Goal: Communication & Community: Answer question/provide support

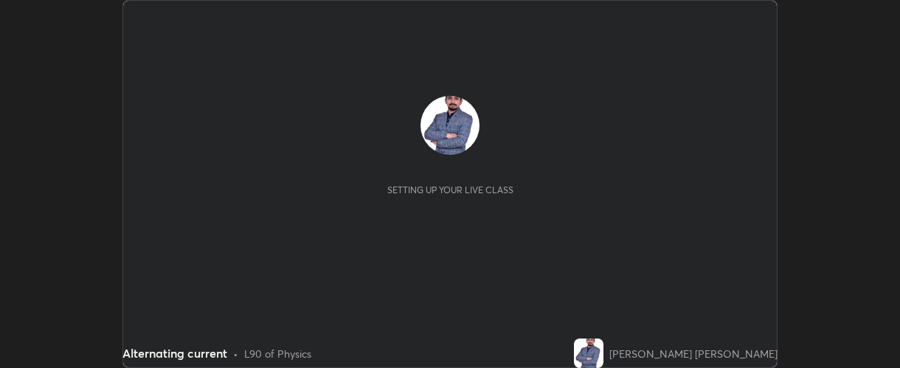
scroll to position [368, 900]
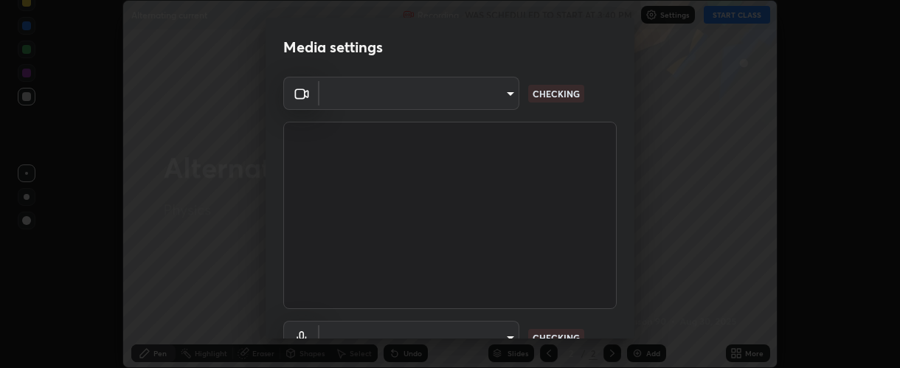
type input "37ff3dccddb3ae812b87417f3f546ef35516c4b54d471f30ebd420330c5d8ca5"
type input "default"
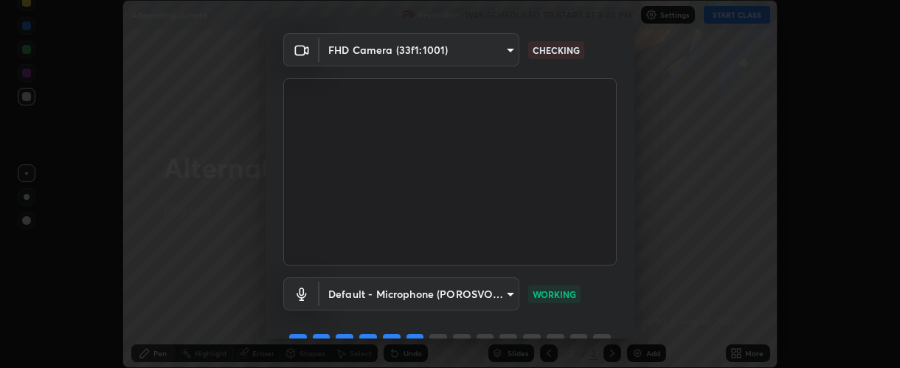
scroll to position [115, 0]
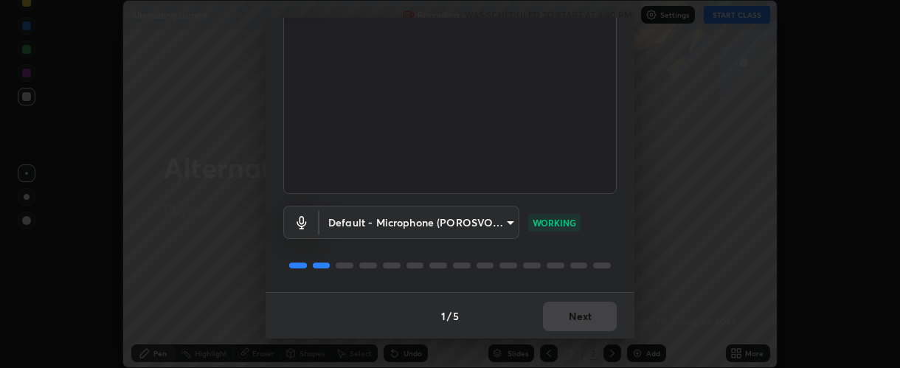
click at [574, 317] on button "Next" at bounding box center [580, 317] width 74 height 30
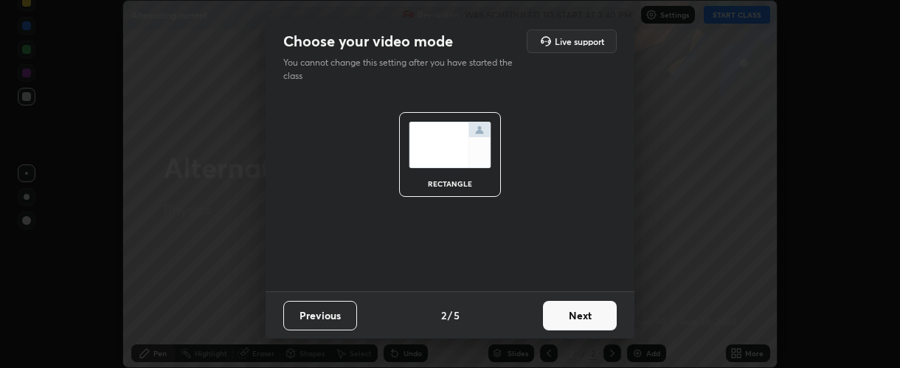
click at [575, 316] on button "Next" at bounding box center [580, 316] width 74 height 30
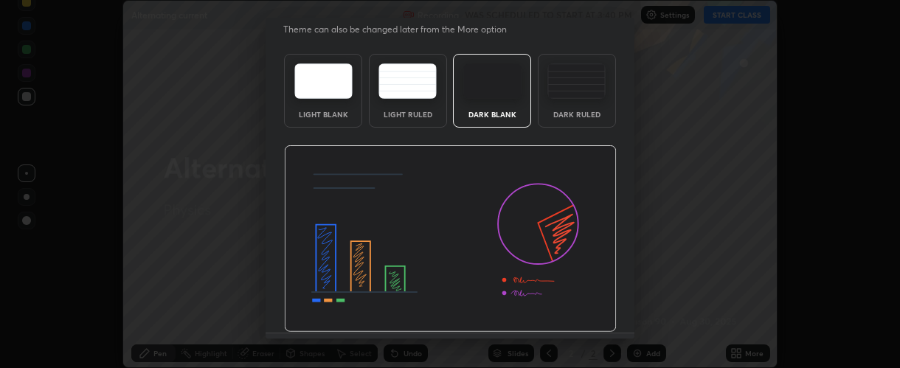
scroll to position [74, 0]
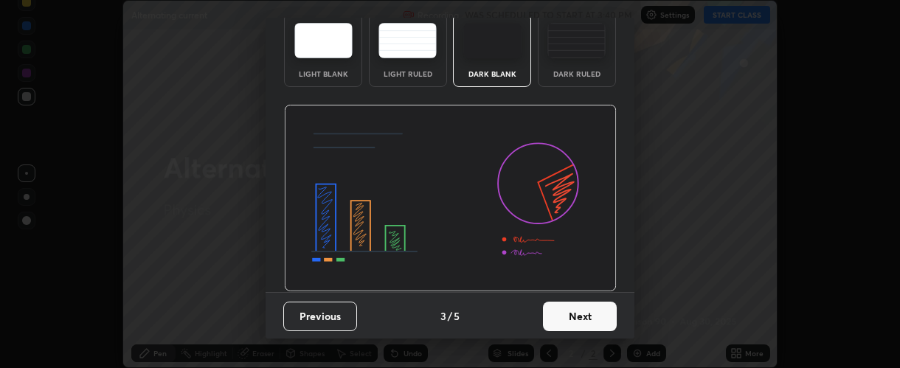
click at [573, 323] on button "Next" at bounding box center [580, 317] width 74 height 30
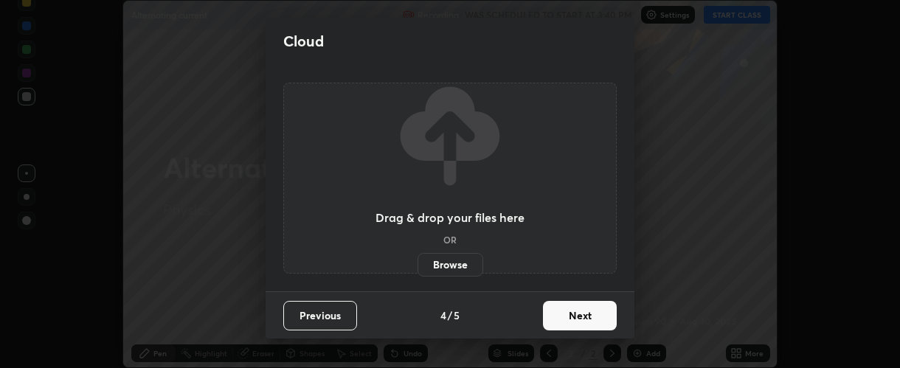
click at [577, 319] on button "Next" at bounding box center [580, 316] width 74 height 30
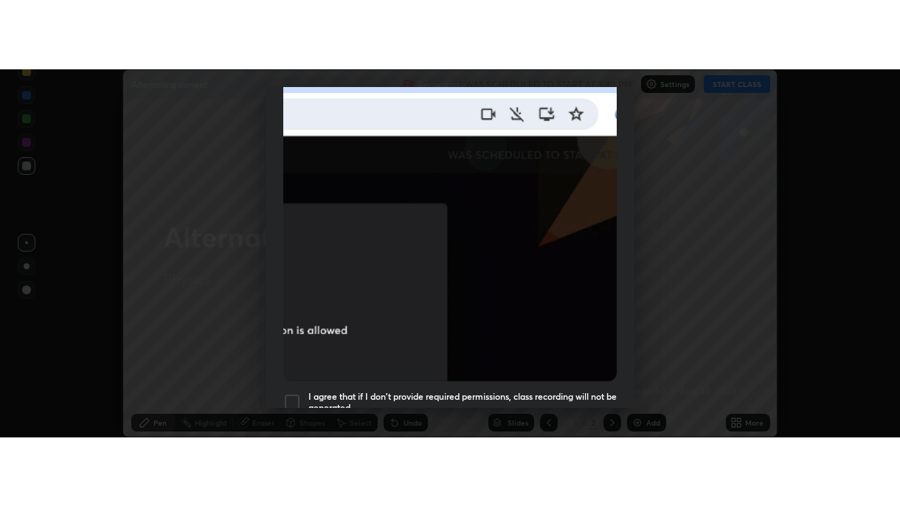
scroll to position [417, 0]
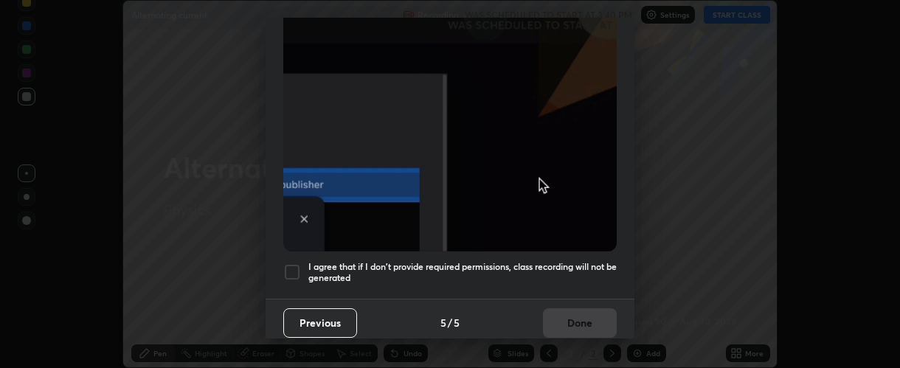
click at [292, 263] on div at bounding box center [292, 272] width 18 height 18
click at [566, 317] on button "Done" at bounding box center [580, 323] width 74 height 30
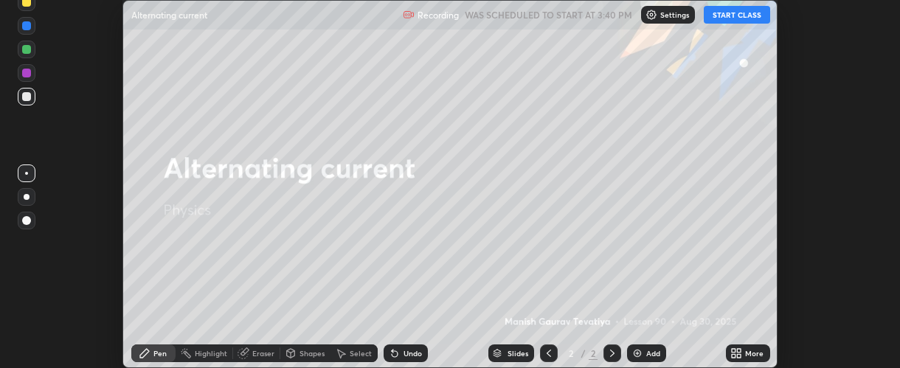
click at [740, 356] on icon at bounding box center [739, 356] width 4 height 4
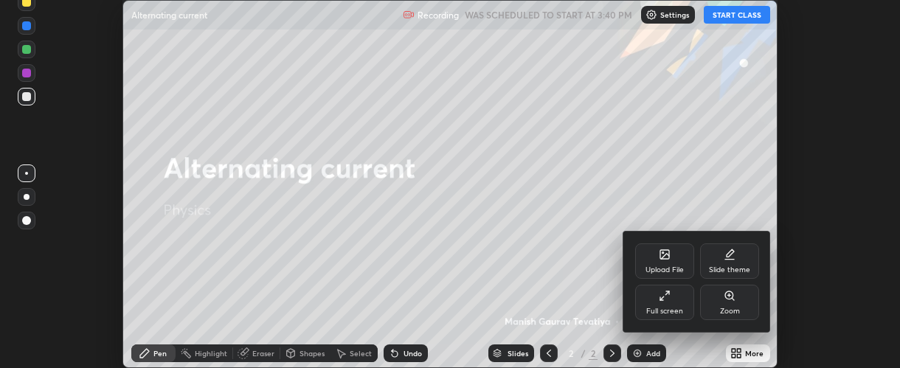
click at [661, 301] on icon at bounding box center [665, 296] width 12 height 12
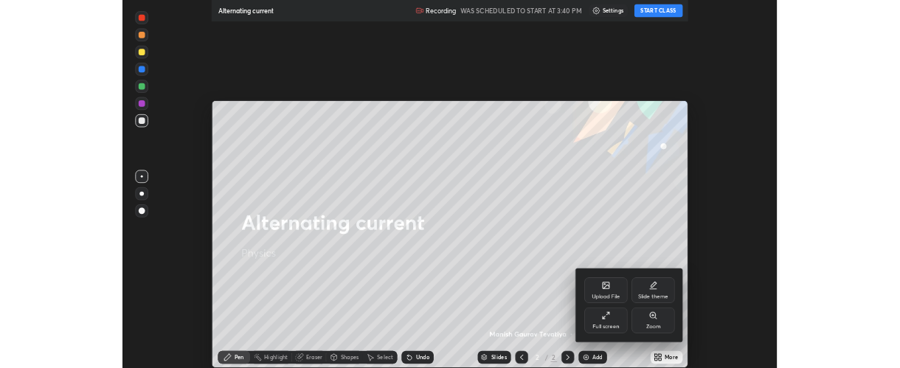
scroll to position [506, 900]
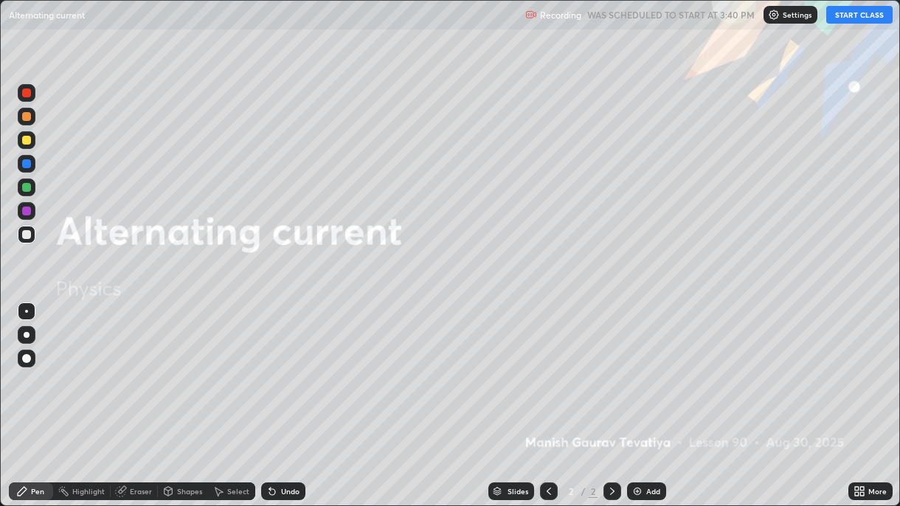
click at [848, 15] on button "START CLASS" at bounding box center [860, 15] width 66 height 18
click at [643, 368] on div "Add" at bounding box center [646, 492] width 39 height 18
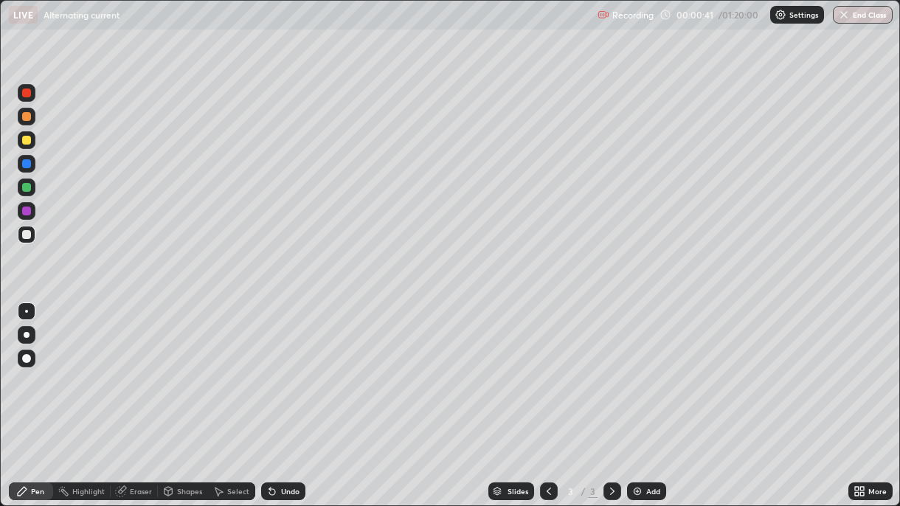
click at [283, 368] on div "Undo" at bounding box center [290, 491] width 18 height 7
click at [30, 357] on div at bounding box center [27, 359] width 18 height 18
click at [281, 368] on div "Undo" at bounding box center [290, 491] width 18 height 7
click at [25, 187] on div at bounding box center [26, 187] width 9 height 9
click at [24, 94] on div at bounding box center [26, 93] width 9 height 9
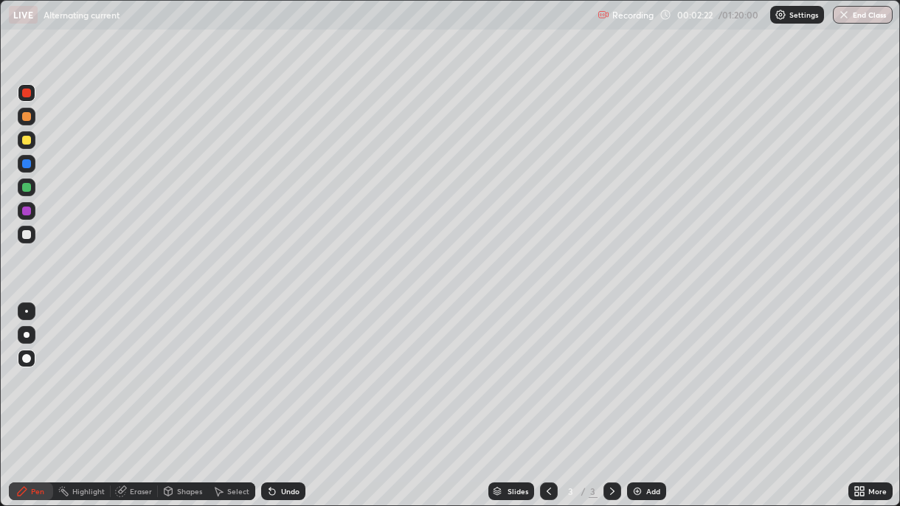
click at [25, 212] on div at bounding box center [26, 211] width 9 height 9
click at [30, 238] on div at bounding box center [26, 234] width 9 height 9
click at [641, 368] on img at bounding box center [638, 492] width 12 height 12
click at [27, 139] on div at bounding box center [26, 140] width 9 height 9
click at [27, 96] on div at bounding box center [26, 93] width 9 height 9
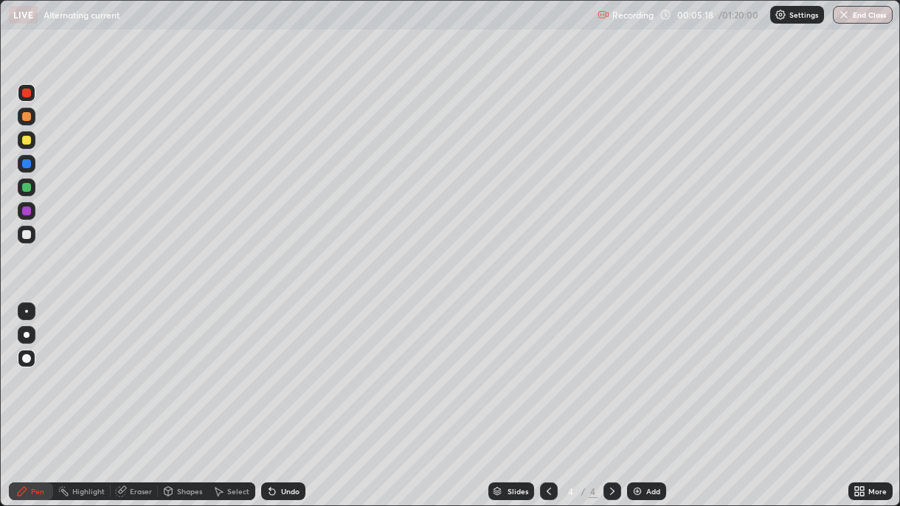
click at [130, 368] on div "Eraser" at bounding box center [141, 491] width 22 height 7
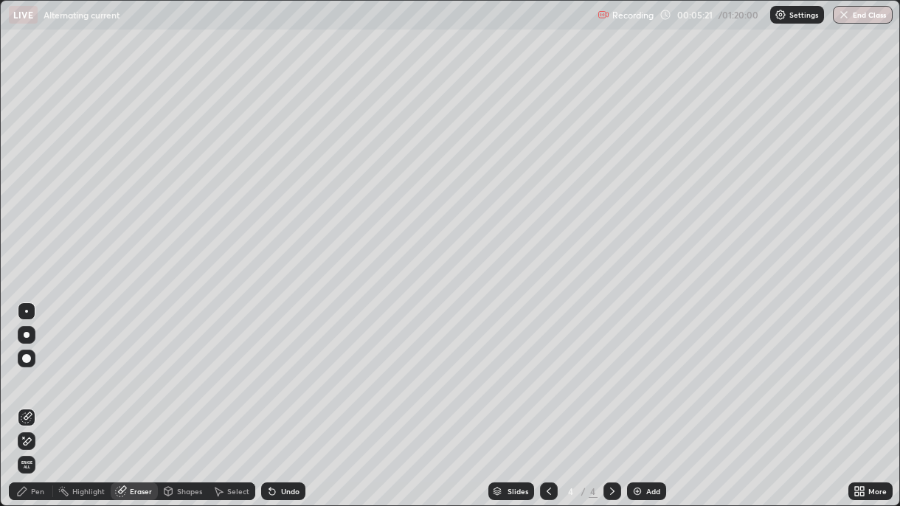
click at [27, 368] on icon at bounding box center [22, 492] width 12 height 12
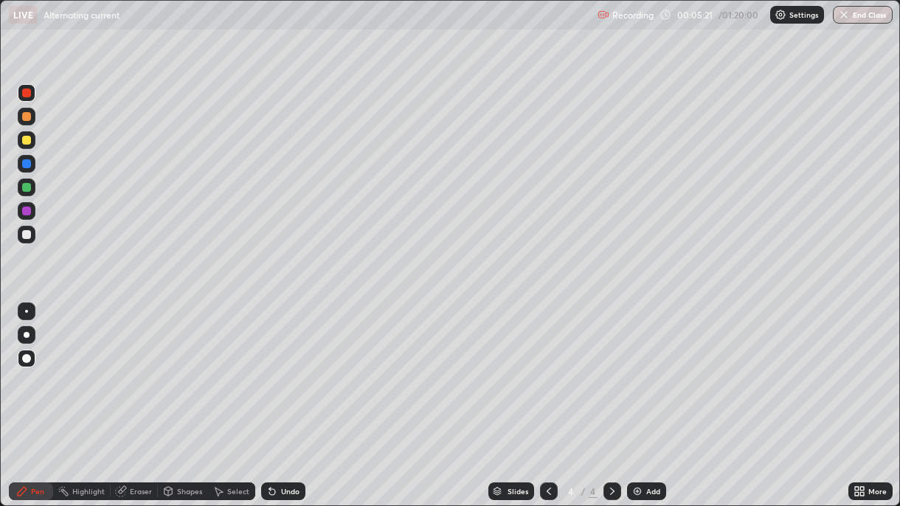
click at [24, 142] on div at bounding box center [26, 140] width 9 height 9
click at [27, 163] on div at bounding box center [26, 163] width 9 height 9
click at [282, 368] on div "Undo" at bounding box center [290, 491] width 18 height 7
click at [289, 368] on div "Undo" at bounding box center [290, 491] width 18 height 7
click at [25, 192] on div at bounding box center [26, 187] width 9 height 9
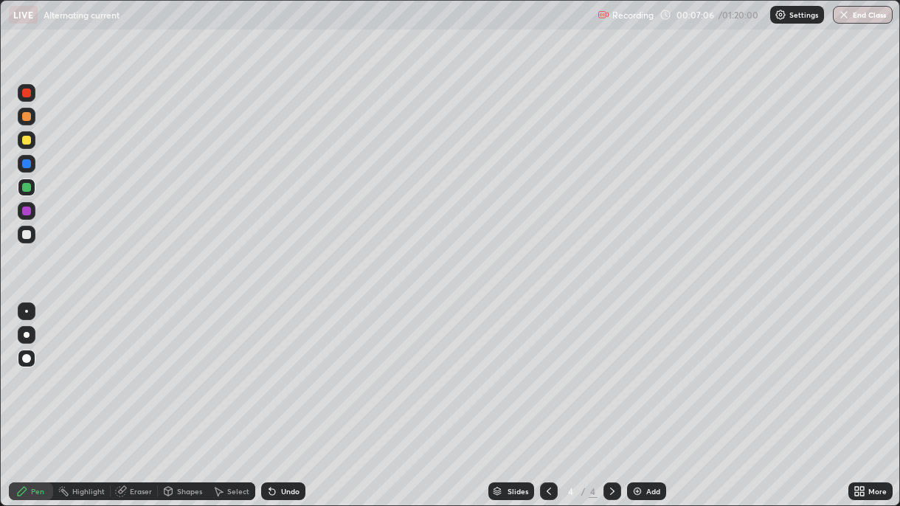
click at [277, 368] on div "Undo" at bounding box center [283, 492] width 44 height 18
click at [26, 236] on div at bounding box center [26, 234] width 9 height 9
click at [120, 368] on icon at bounding box center [121, 492] width 10 height 10
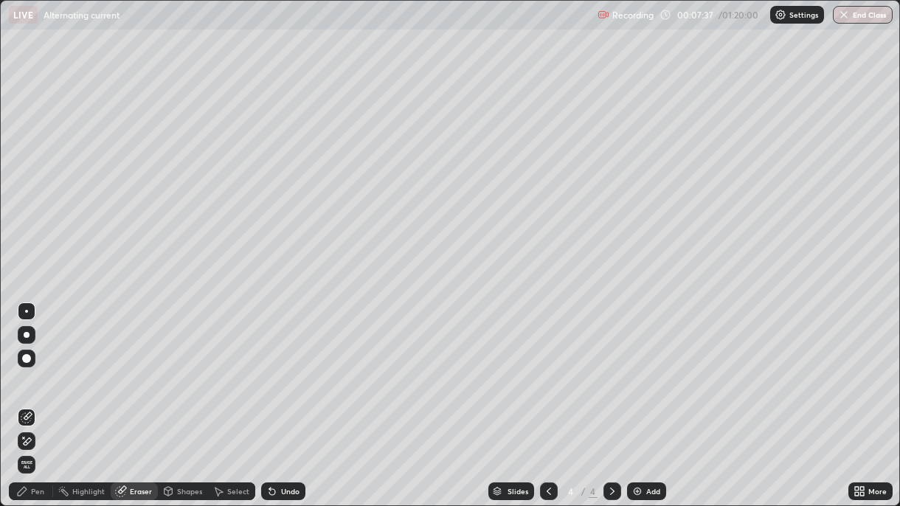
click at [41, 368] on div "Pen" at bounding box center [37, 491] width 13 height 7
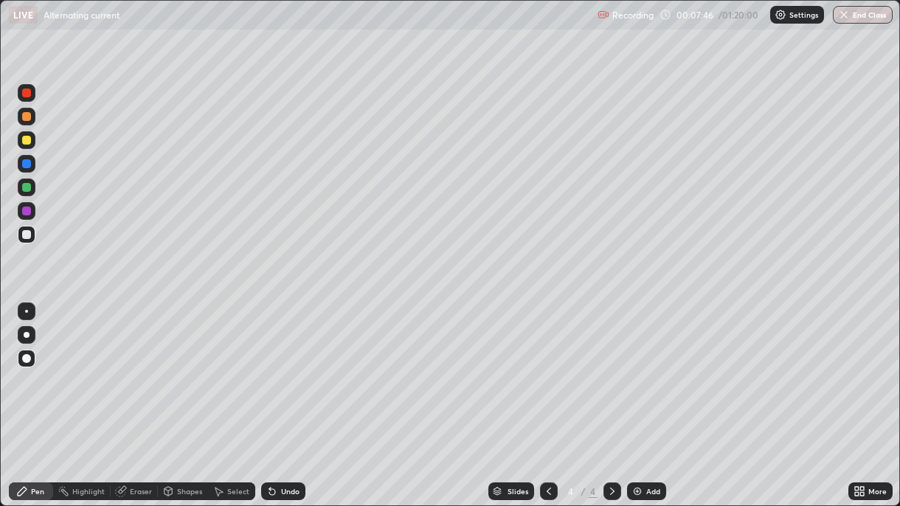
click at [270, 368] on icon at bounding box center [272, 492] width 6 height 6
click at [277, 368] on div "Undo" at bounding box center [283, 492] width 44 height 18
click at [282, 368] on div "Undo" at bounding box center [283, 492] width 44 height 18
click at [290, 368] on div "Undo" at bounding box center [283, 492] width 44 height 18
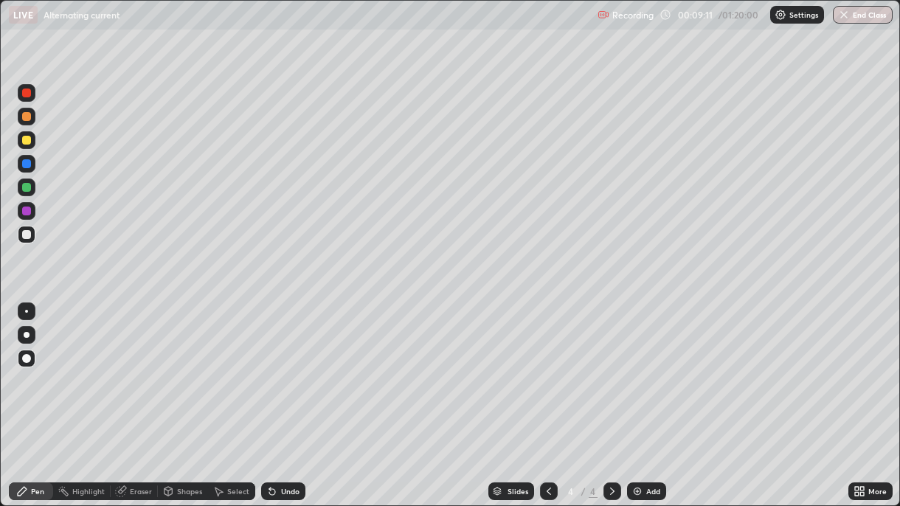
click at [27, 210] on div at bounding box center [26, 211] width 9 height 9
click at [120, 368] on icon at bounding box center [121, 492] width 10 height 10
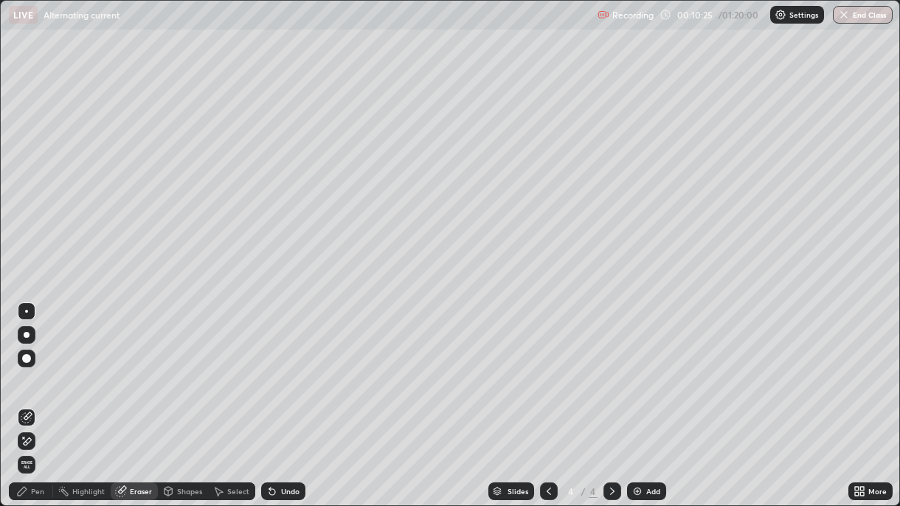
click at [27, 368] on icon at bounding box center [22, 492] width 12 height 12
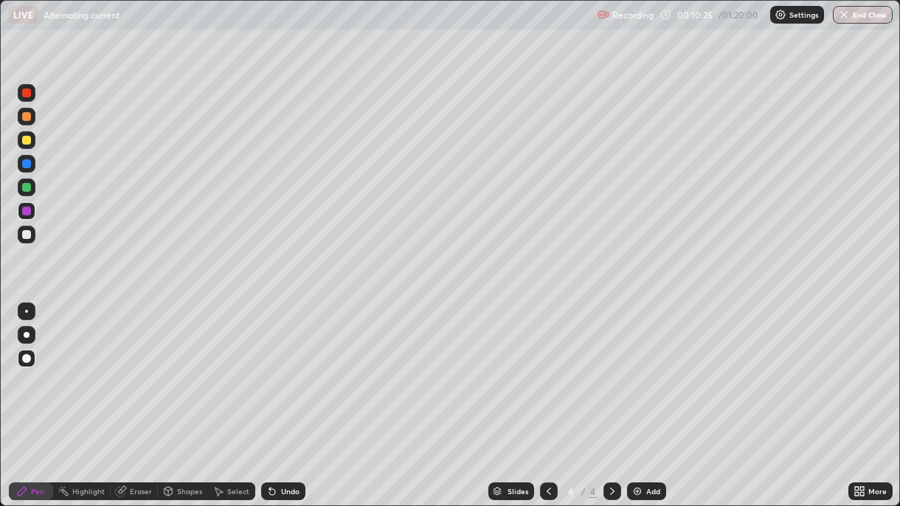
click at [27, 142] on div at bounding box center [26, 140] width 9 height 9
click at [24, 235] on div at bounding box center [26, 234] width 9 height 9
click at [285, 368] on div "Undo" at bounding box center [290, 491] width 18 height 7
click at [275, 368] on icon at bounding box center [272, 492] width 12 height 12
click at [27, 92] on div at bounding box center [26, 93] width 9 height 9
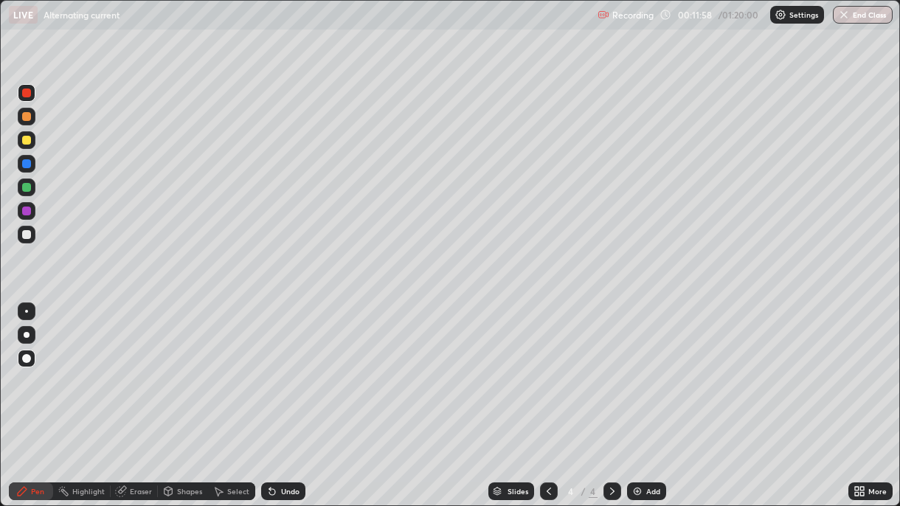
click at [30, 187] on div at bounding box center [26, 187] width 9 height 9
click at [143, 368] on div "Eraser" at bounding box center [141, 491] width 22 height 7
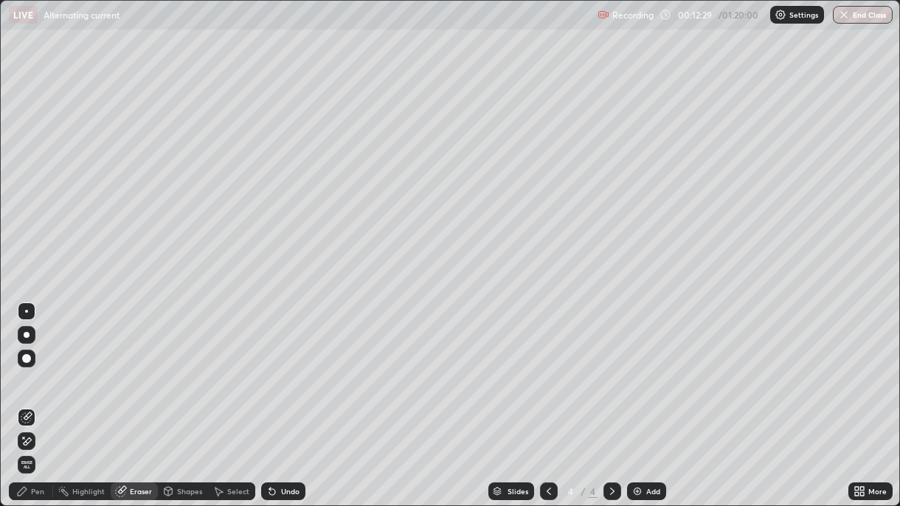
click at [28, 368] on div "Pen" at bounding box center [31, 492] width 44 height 18
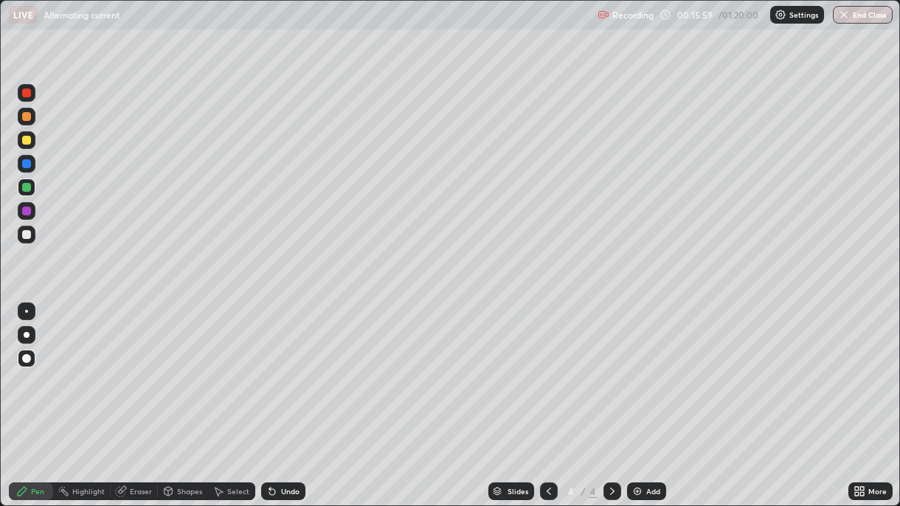
click at [642, 368] on div "Add" at bounding box center [646, 492] width 39 height 18
click at [26, 142] on div at bounding box center [26, 140] width 9 height 9
click at [25, 93] on div at bounding box center [26, 93] width 9 height 9
click at [284, 368] on div "Undo" at bounding box center [283, 492] width 44 height 18
click at [27, 186] on div at bounding box center [26, 187] width 9 height 9
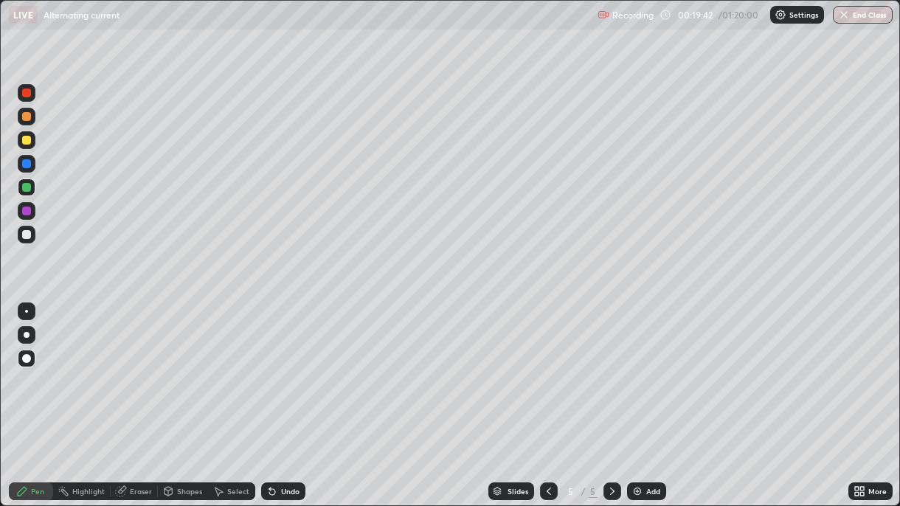
click at [24, 212] on div at bounding box center [26, 211] width 9 height 9
click at [295, 368] on div "Undo" at bounding box center [290, 491] width 18 height 7
click at [292, 368] on div "Undo" at bounding box center [283, 492] width 44 height 18
click at [294, 368] on div "Undo" at bounding box center [290, 491] width 18 height 7
click at [26, 236] on div at bounding box center [26, 234] width 9 height 9
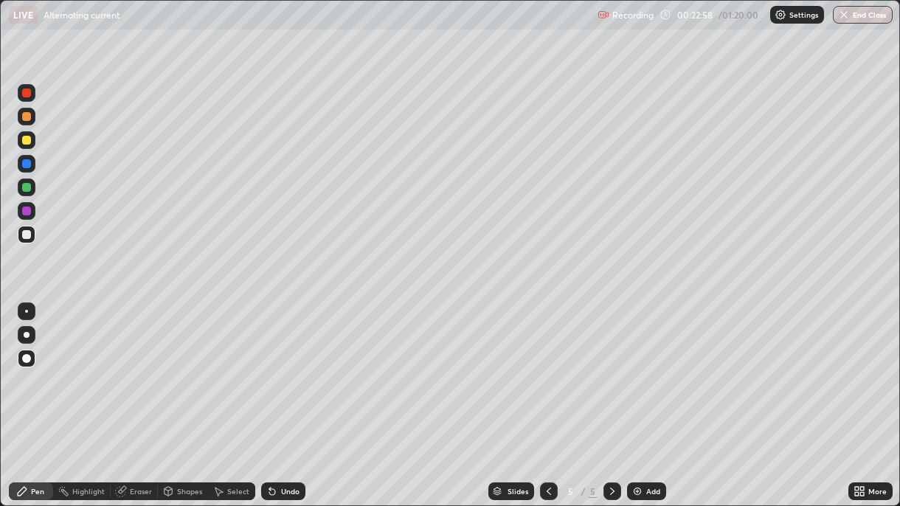
click at [277, 368] on div "Undo" at bounding box center [283, 492] width 44 height 18
click at [270, 368] on icon at bounding box center [272, 492] width 6 height 6
click at [277, 368] on div "Undo" at bounding box center [283, 492] width 44 height 18
click at [27, 144] on div at bounding box center [26, 140] width 9 height 9
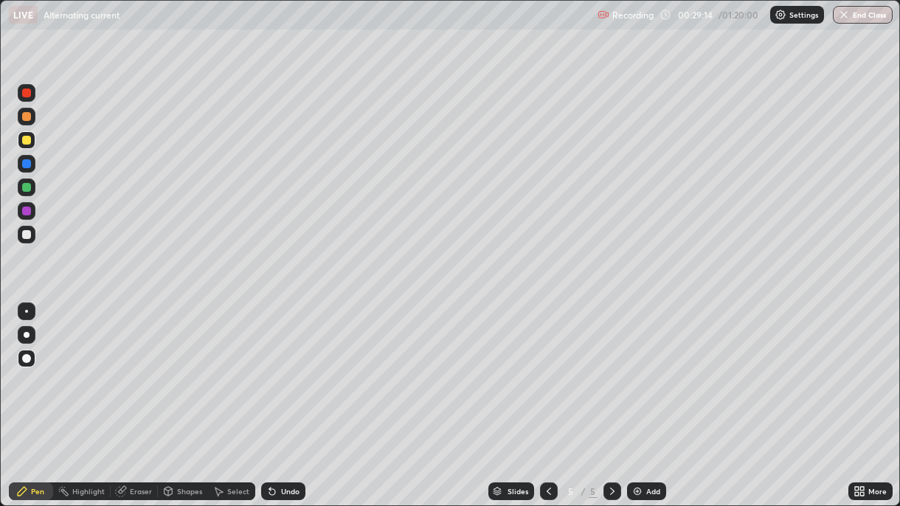
click at [26, 239] on div at bounding box center [26, 234] width 9 height 9
click at [636, 368] on img at bounding box center [638, 492] width 12 height 12
click at [277, 368] on div "Undo" at bounding box center [283, 492] width 44 height 18
click at [26, 114] on div at bounding box center [26, 116] width 9 height 9
click at [272, 368] on icon at bounding box center [272, 492] width 6 height 6
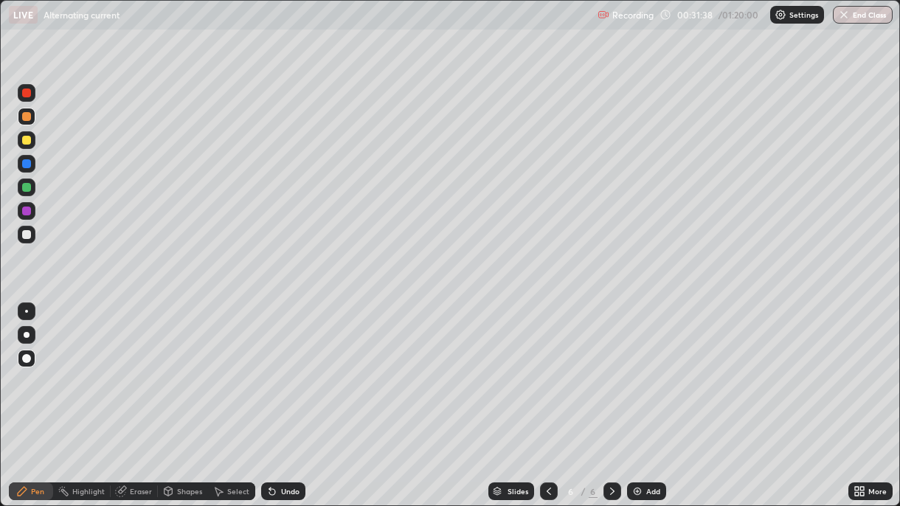
click at [548, 368] on icon at bounding box center [549, 492] width 12 height 12
click at [609, 368] on icon at bounding box center [613, 492] width 12 height 12
click at [30, 140] on div at bounding box center [26, 140] width 9 height 9
click at [278, 368] on div "Undo" at bounding box center [283, 492] width 44 height 18
click at [291, 368] on div "Undo" at bounding box center [290, 491] width 18 height 7
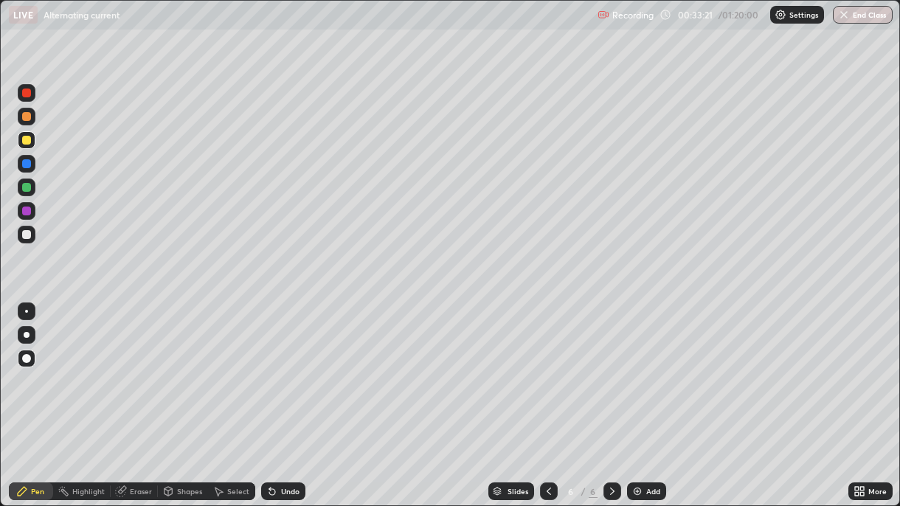
click at [125, 368] on icon at bounding box center [122, 489] width 8 height 7
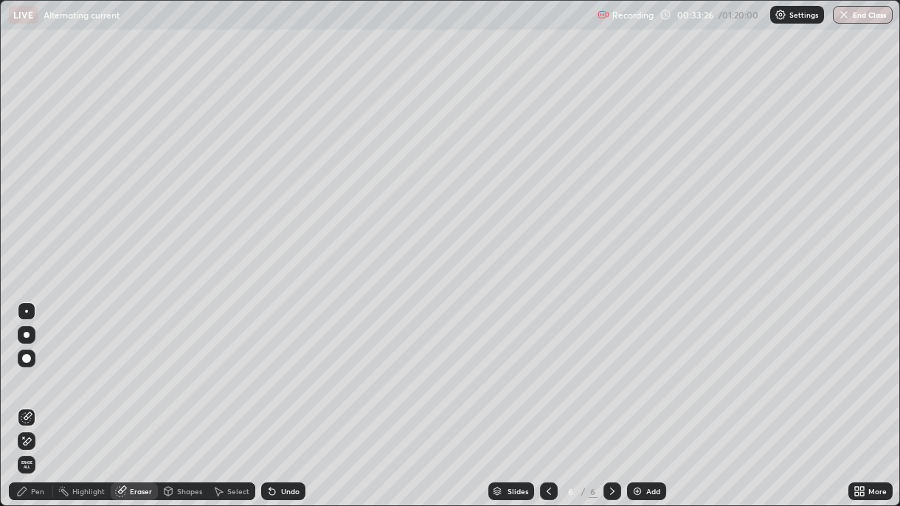
click at [34, 368] on div "Pen" at bounding box center [37, 491] width 13 height 7
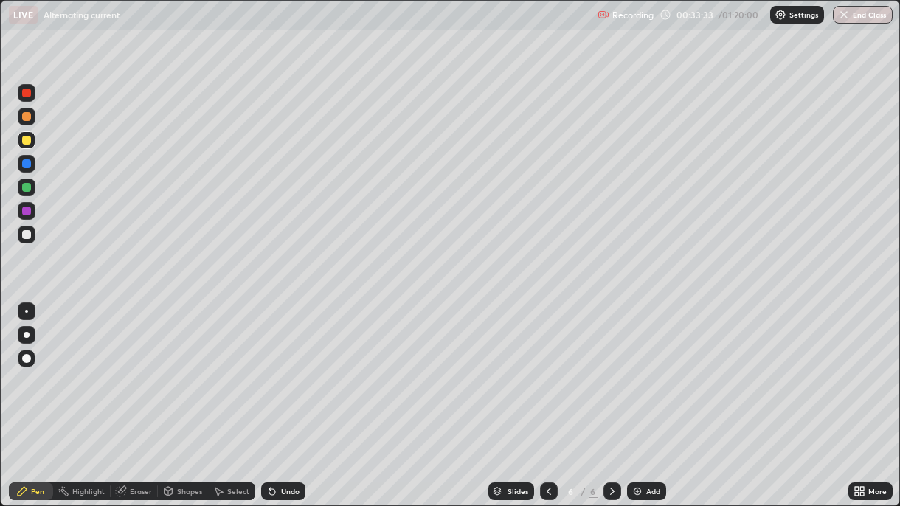
click at [25, 186] on div at bounding box center [26, 187] width 9 height 9
click at [26, 236] on div at bounding box center [26, 234] width 9 height 9
click at [134, 368] on div "Eraser" at bounding box center [141, 491] width 22 height 7
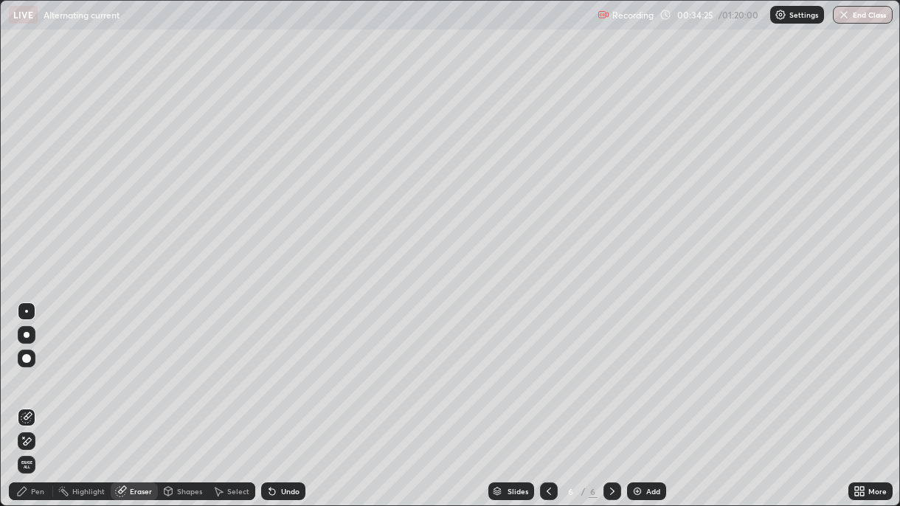
click at [27, 368] on icon at bounding box center [28, 441] width 8 height 7
click at [33, 368] on div "Pen" at bounding box center [37, 491] width 13 height 7
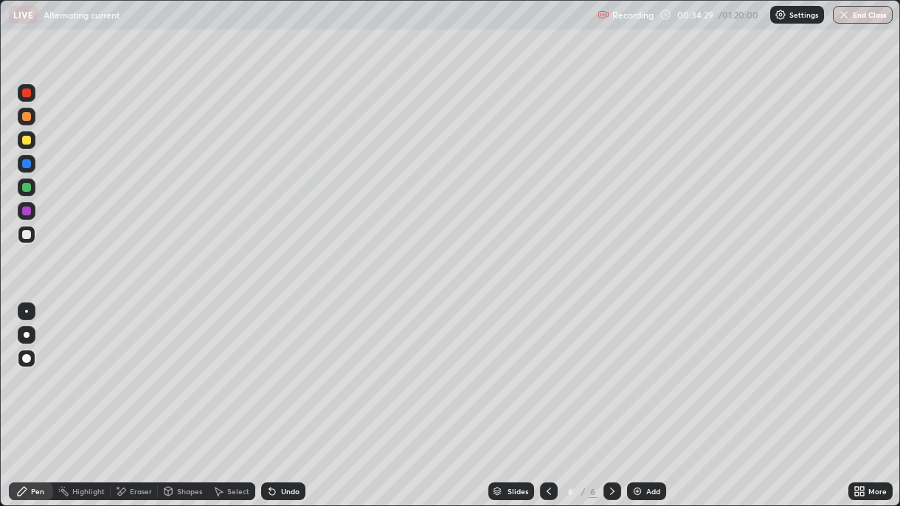
click at [26, 92] on div at bounding box center [26, 93] width 9 height 9
click at [282, 368] on div "Undo" at bounding box center [290, 491] width 18 height 7
click at [285, 368] on div "Undo" at bounding box center [290, 491] width 18 height 7
click at [647, 368] on div "Add" at bounding box center [654, 491] width 14 height 7
click at [547, 368] on icon at bounding box center [549, 491] width 4 height 7
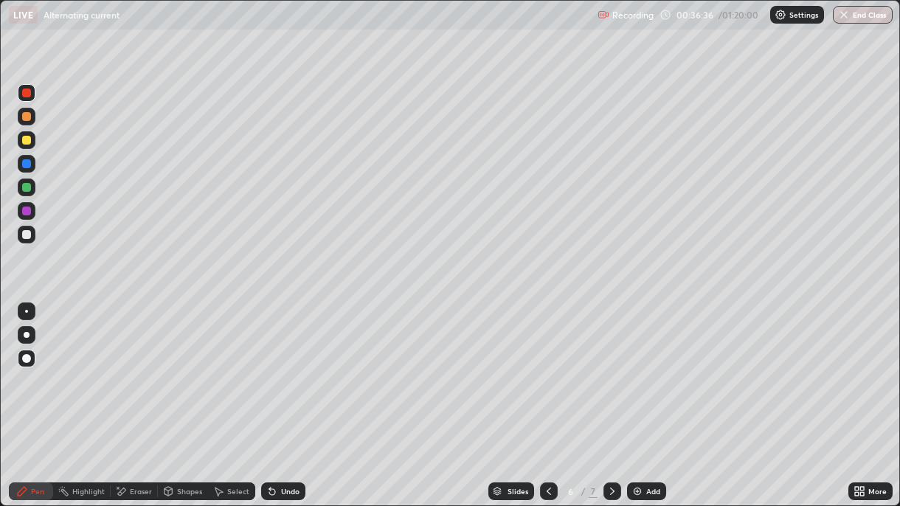
click at [610, 368] on icon at bounding box center [613, 492] width 12 height 12
click at [30, 235] on div at bounding box center [26, 234] width 9 height 9
click at [25, 139] on div at bounding box center [26, 140] width 9 height 9
click at [25, 117] on div at bounding box center [26, 116] width 9 height 9
click at [27, 137] on div at bounding box center [26, 140] width 9 height 9
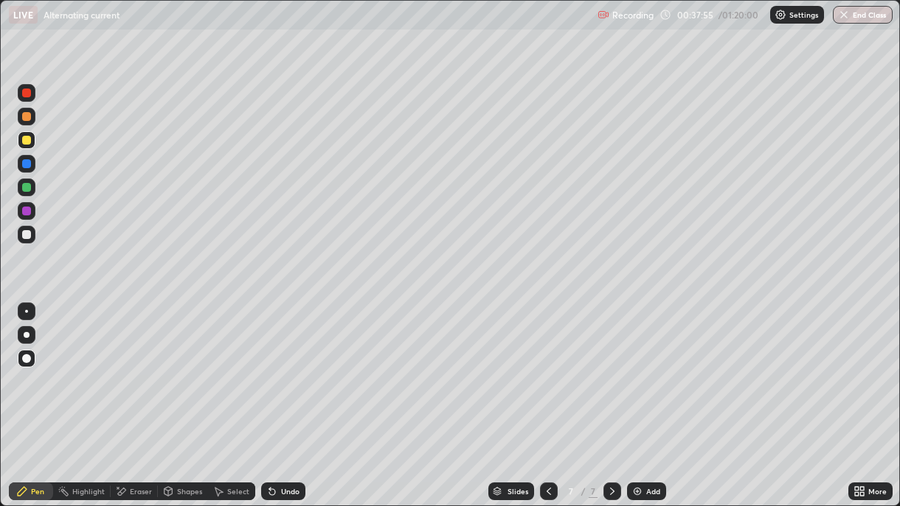
click at [29, 118] on div at bounding box center [26, 116] width 9 height 9
click at [123, 368] on icon at bounding box center [122, 491] width 8 height 7
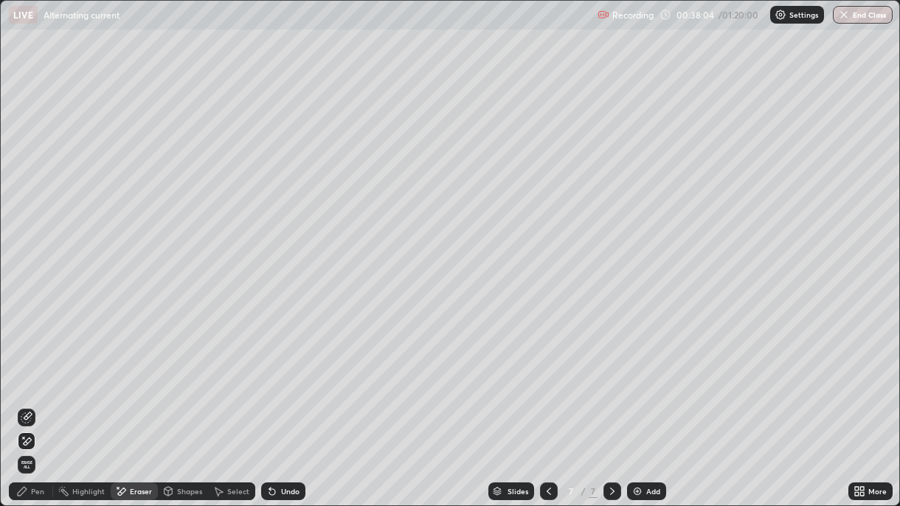
click at [38, 368] on div "Pen" at bounding box center [37, 491] width 13 height 7
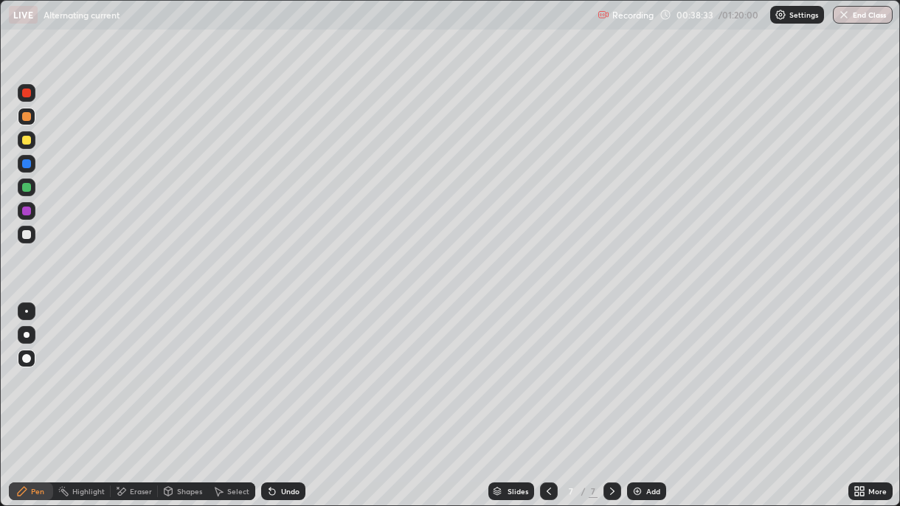
click at [24, 187] on div at bounding box center [26, 187] width 9 height 9
click at [24, 94] on div at bounding box center [26, 93] width 9 height 9
click at [30, 191] on div at bounding box center [27, 188] width 18 height 18
click at [289, 368] on div "Undo" at bounding box center [290, 491] width 18 height 7
click at [27, 93] on div at bounding box center [26, 93] width 9 height 9
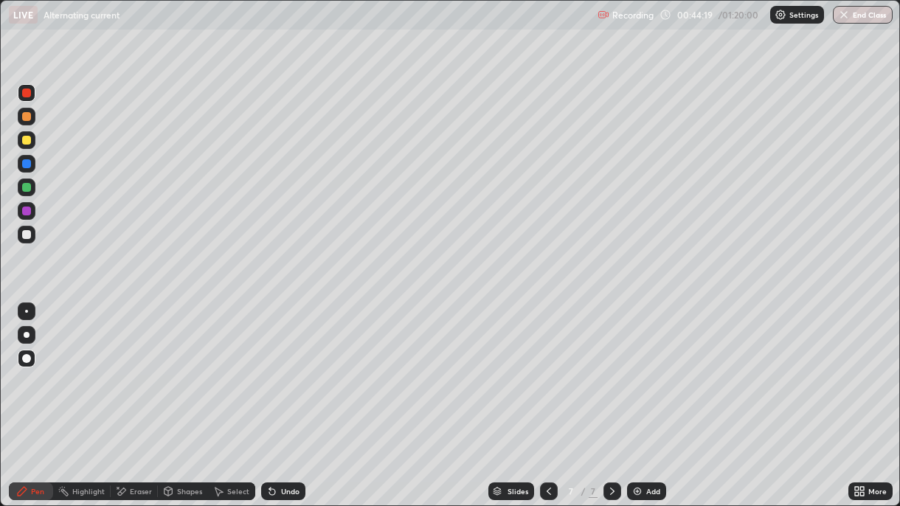
click at [26, 140] on div at bounding box center [26, 140] width 9 height 9
click at [119, 368] on icon at bounding box center [121, 492] width 12 height 13
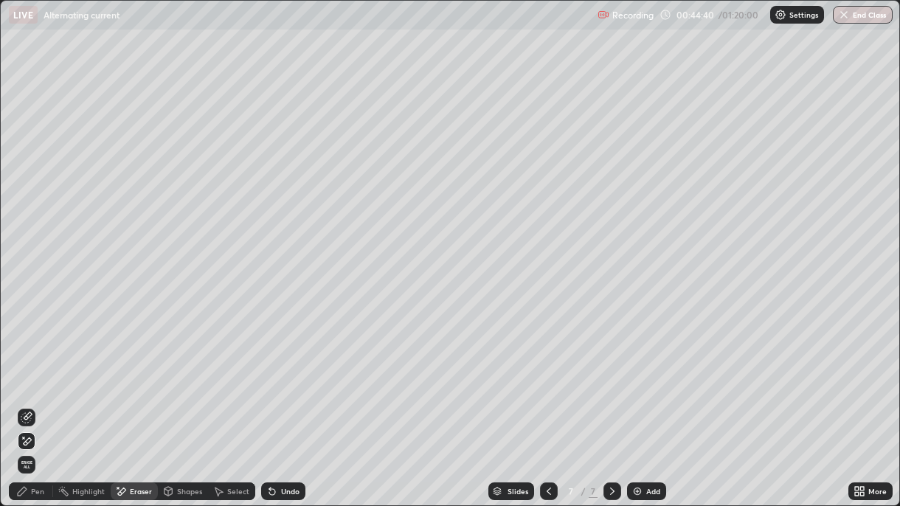
click at [31, 368] on icon at bounding box center [27, 418] width 12 height 12
click at [33, 368] on div "Pen" at bounding box center [37, 491] width 13 height 7
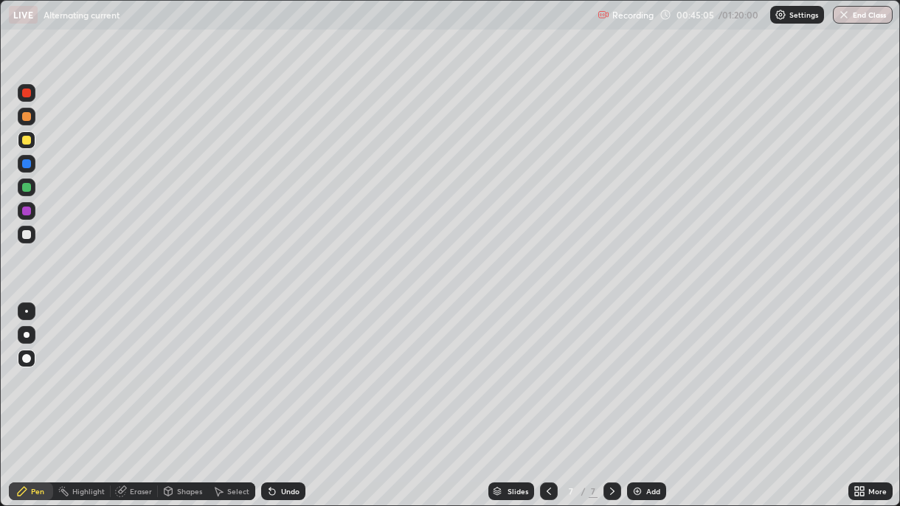
click at [26, 238] on div at bounding box center [26, 234] width 9 height 9
click at [30, 92] on div at bounding box center [26, 93] width 9 height 9
click at [647, 368] on div "Add" at bounding box center [654, 491] width 14 height 7
click at [28, 232] on div at bounding box center [26, 234] width 9 height 9
click at [280, 368] on div "Undo" at bounding box center [283, 492] width 44 height 18
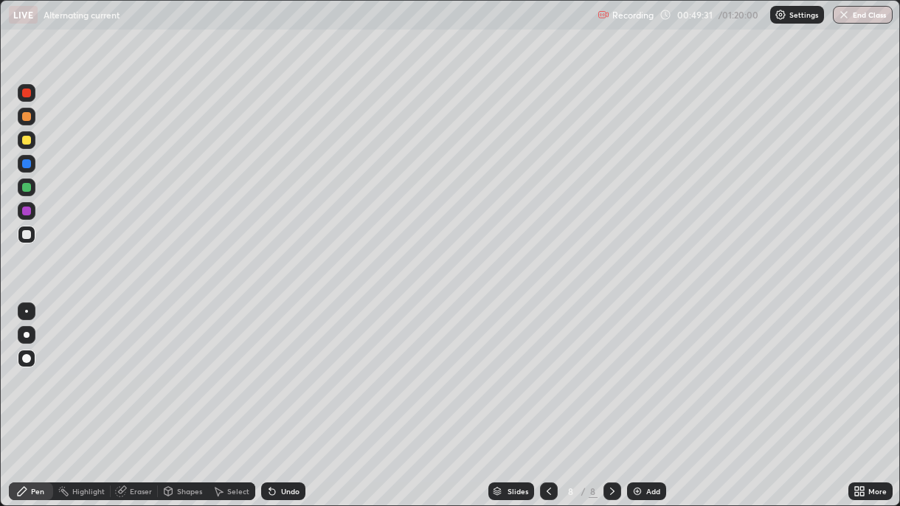
click at [280, 368] on div "Undo" at bounding box center [283, 492] width 44 height 18
click at [276, 368] on div "Undo" at bounding box center [283, 492] width 44 height 18
click at [120, 368] on icon at bounding box center [121, 492] width 10 height 10
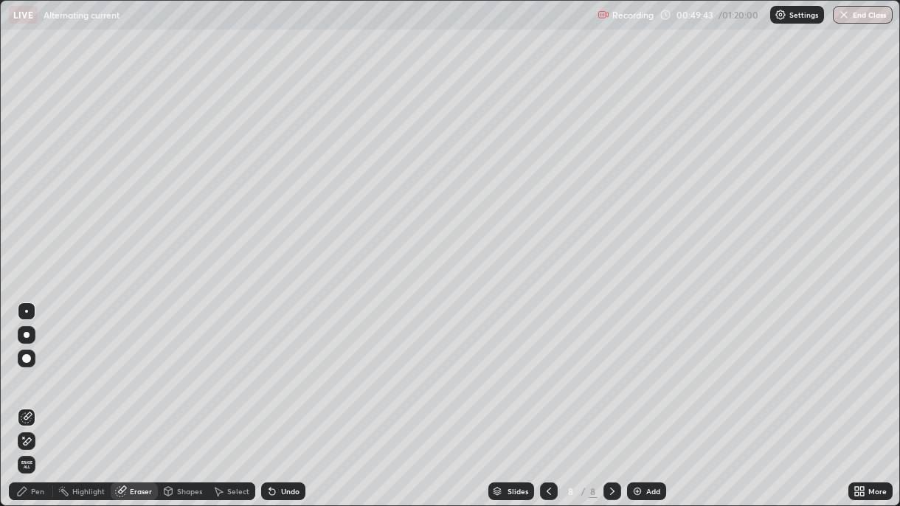
click at [34, 368] on div "Pen" at bounding box center [37, 491] width 13 height 7
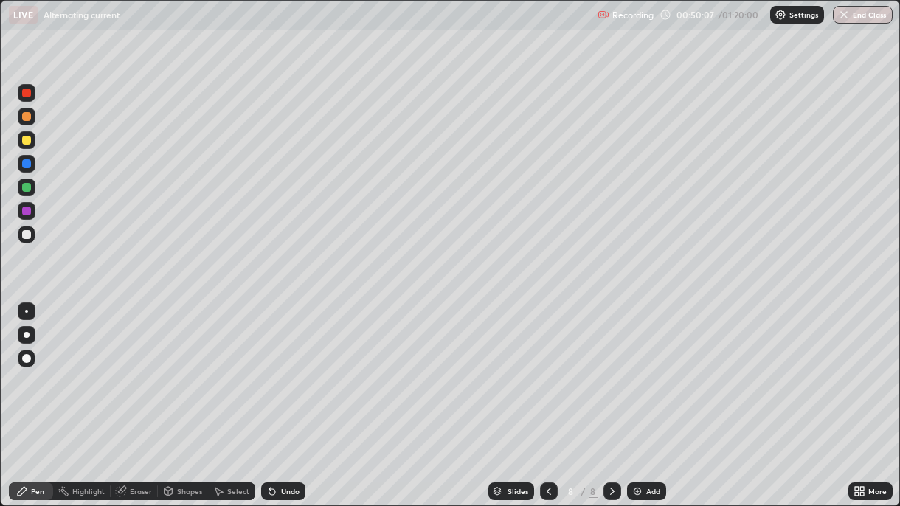
click at [23, 143] on div at bounding box center [26, 140] width 9 height 9
click at [284, 368] on div "Undo" at bounding box center [290, 491] width 18 height 7
click at [27, 120] on div at bounding box center [26, 116] width 9 height 9
click at [30, 235] on div at bounding box center [26, 234] width 9 height 9
click at [21, 92] on div at bounding box center [27, 93] width 18 height 18
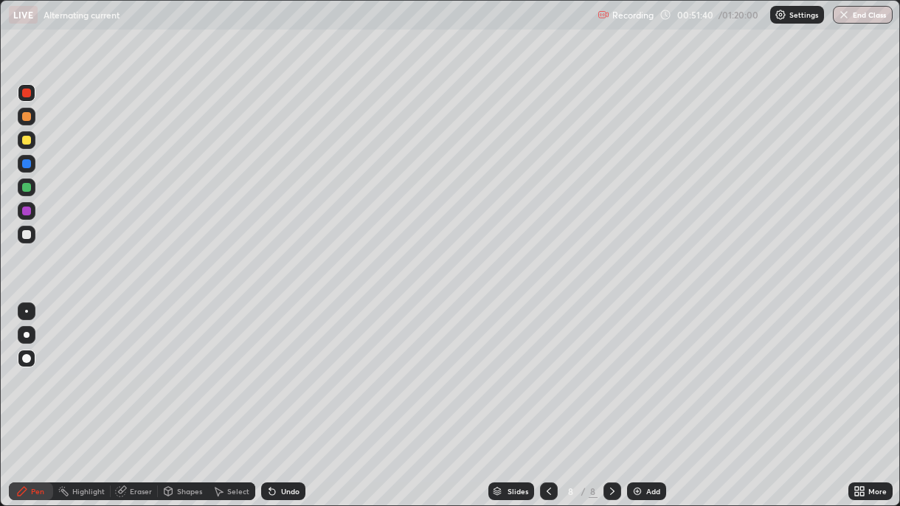
click at [280, 368] on div "Undo" at bounding box center [283, 492] width 44 height 18
click at [27, 163] on div at bounding box center [26, 163] width 9 height 9
click at [281, 368] on div "Undo" at bounding box center [290, 491] width 18 height 7
click at [24, 236] on div at bounding box center [26, 234] width 9 height 9
click at [289, 368] on div "Undo" at bounding box center [290, 491] width 18 height 7
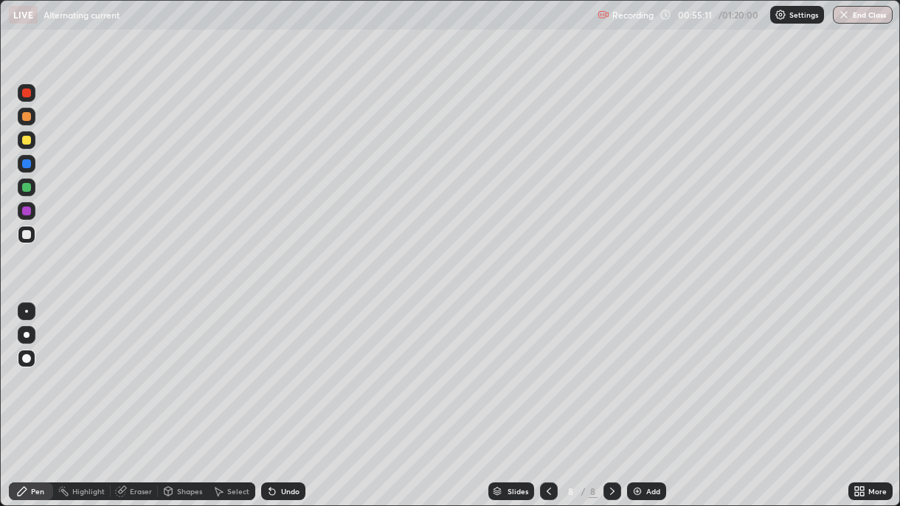
click at [287, 368] on div "Undo" at bounding box center [290, 491] width 18 height 7
click at [285, 368] on div "Undo" at bounding box center [290, 491] width 18 height 7
click at [25, 187] on div at bounding box center [26, 187] width 9 height 9
click at [276, 368] on div "Undo" at bounding box center [283, 492] width 44 height 18
click at [287, 368] on div "Undo" at bounding box center [283, 492] width 44 height 18
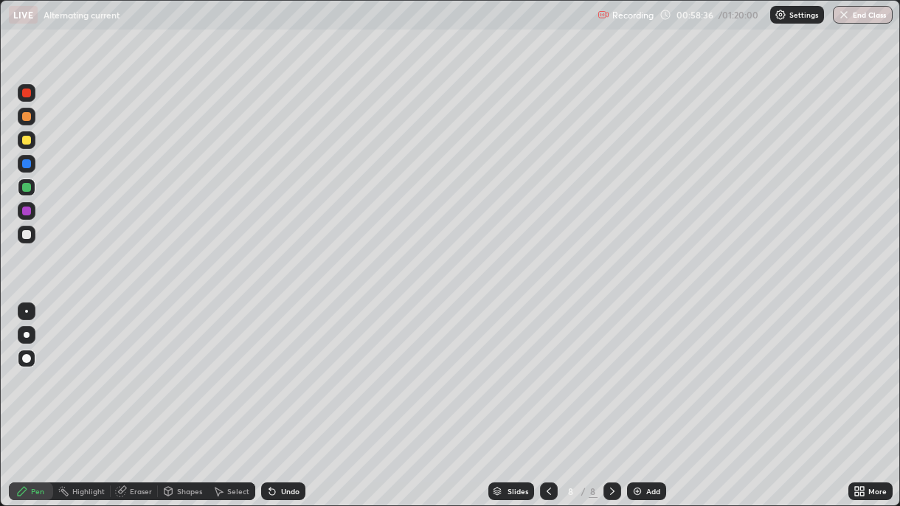
click at [26, 235] on div at bounding box center [26, 234] width 9 height 9
click at [278, 368] on div "Undo" at bounding box center [283, 492] width 44 height 18
click at [24, 215] on div at bounding box center [26, 211] width 9 height 9
click at [642, 368] on div "Add" at bounding box center [646, 492] width 39 height 18
click at [545, 368] on icon at bounding box center [549, 492] width 12 height 12
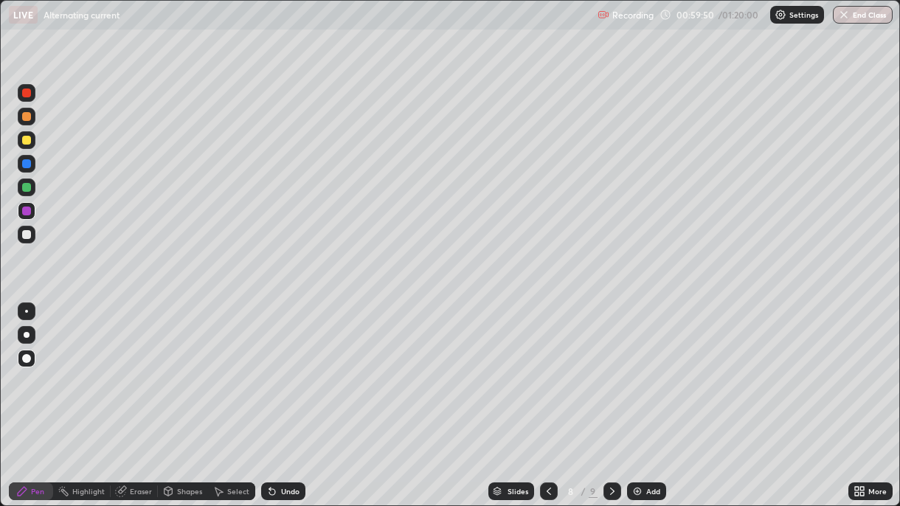
click at [610, 368] on icon at bounding box center [613, 492] width 12 height 12
click at [287, 368] on div "Undo" at bounding box center [290, 491] width 18 height 7
click at [26, 95] on div at bounding box center [26, 93] width 9 height 9
click at [24, 141] on div at bounding box center [26, 140] width 9 height 9
click at [546, 368] on icon at bounding box center [549, 492] width 12 height 12
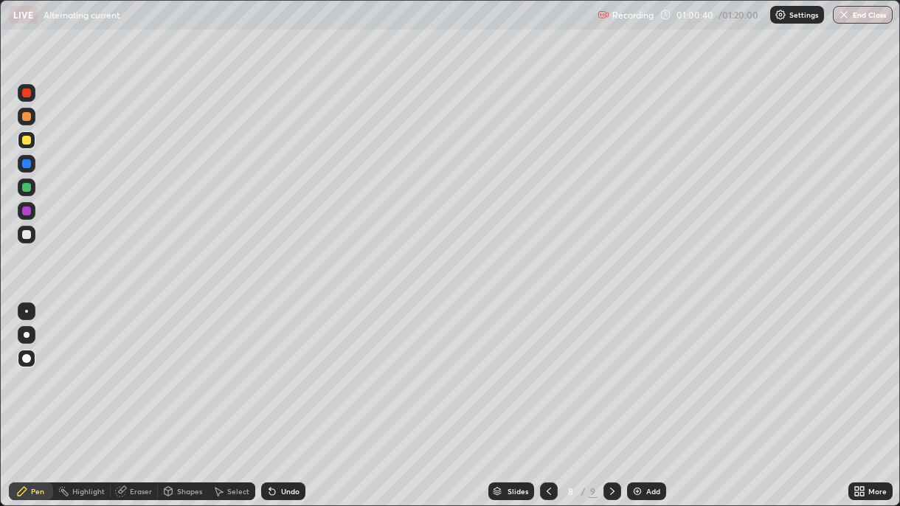
click at [24, 191] on div at bounding box center [26, 187] width 9 height 9
click at [24, 214] on div at bounding box center [26, 211] width 9 height 9
click at [26, 236] on div at bounding box center [26, 234] width 9 height 9
click at [121, 368] on icon at bounding box center [121, 492] width 10 height 10
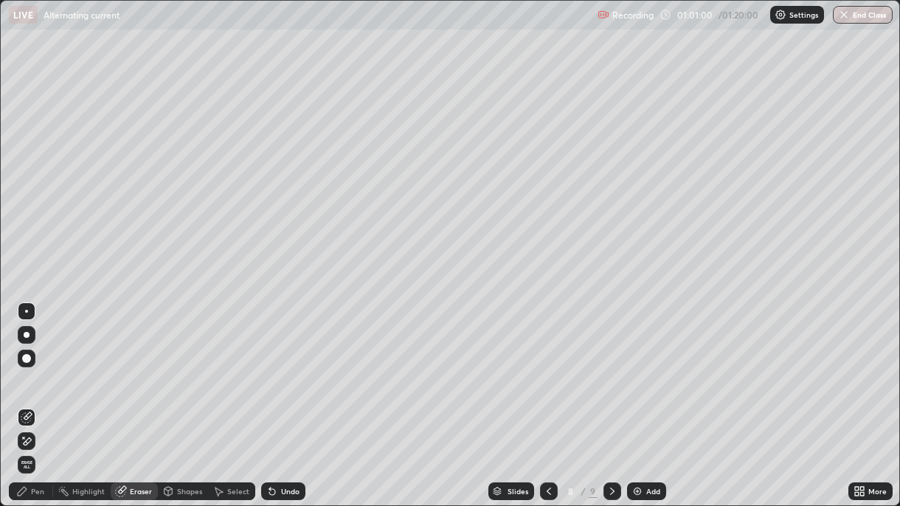
click at [35, 368] on div "Pen" at bounding box center [37, 491] width 13 height 7
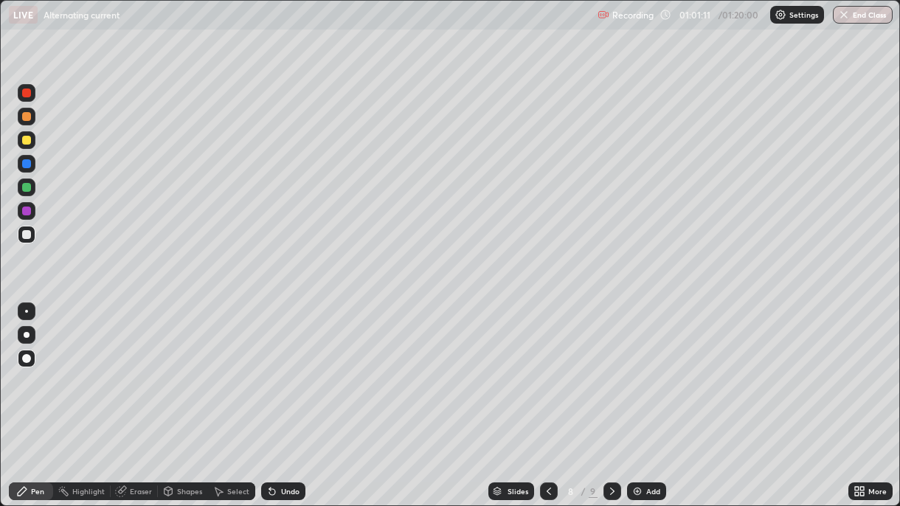
click at [871, 368] on div "More" at bounding box center [878, 491] width 18 height 7
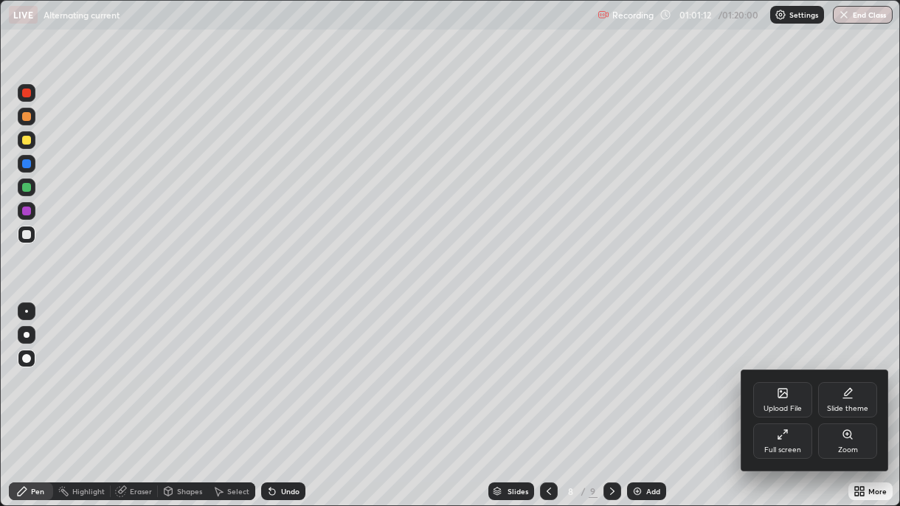
click at [850, 368] on icon at bounding box center [848, 434] width 8 height 8
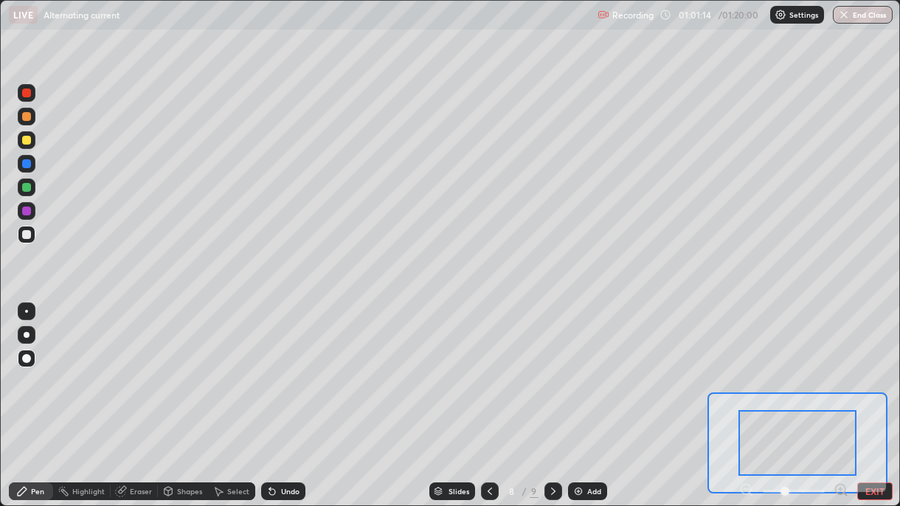
click at [841, 368] on icon at bounding box center [841, 489] width 4 height 0
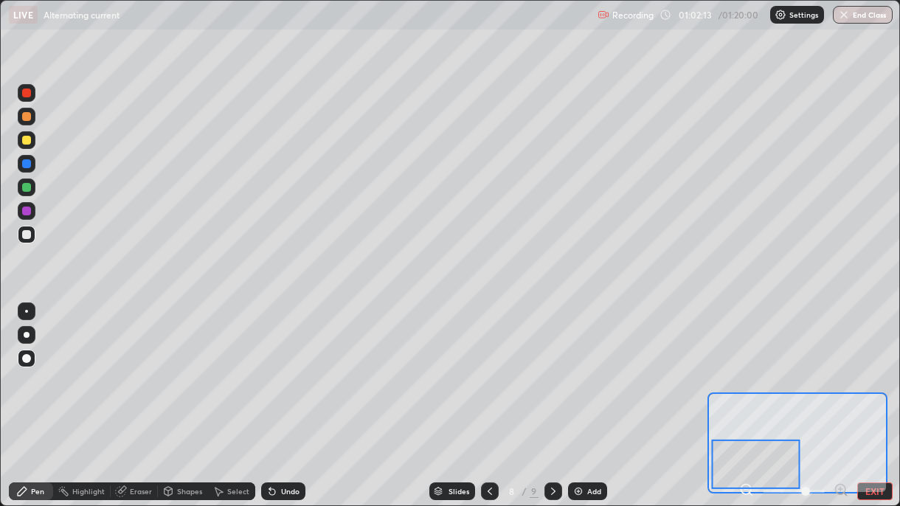
click at [746, 368] on icon at bounding box center [747, 489] width 4 height 0
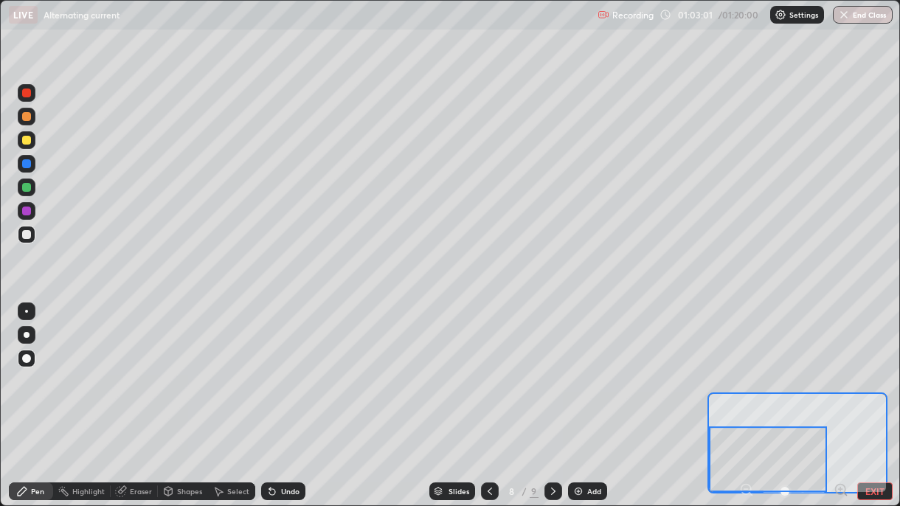
click at [27, 97] on div at bounding box center [26, 93] width 9 height 9
click at [278, 368] on div "Undo" at bounding box center [283, 492] width 44 height 18
click at [872, 368] on button "EXIT" at bounding box center [875, 492] width 35 height 18
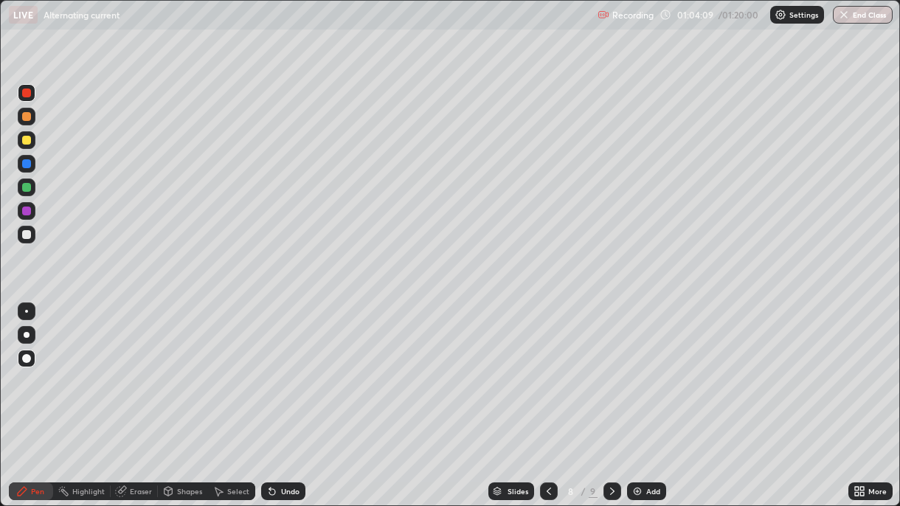
click at [608, 368] on div at bounding box center [613, 492] width 18 height 18
click at [28, 189] on div at bounding box center [26, 187] width 9 height 9
click at [225, 368] on div "Select" at bounding box center [231, 492] width 47 height 18
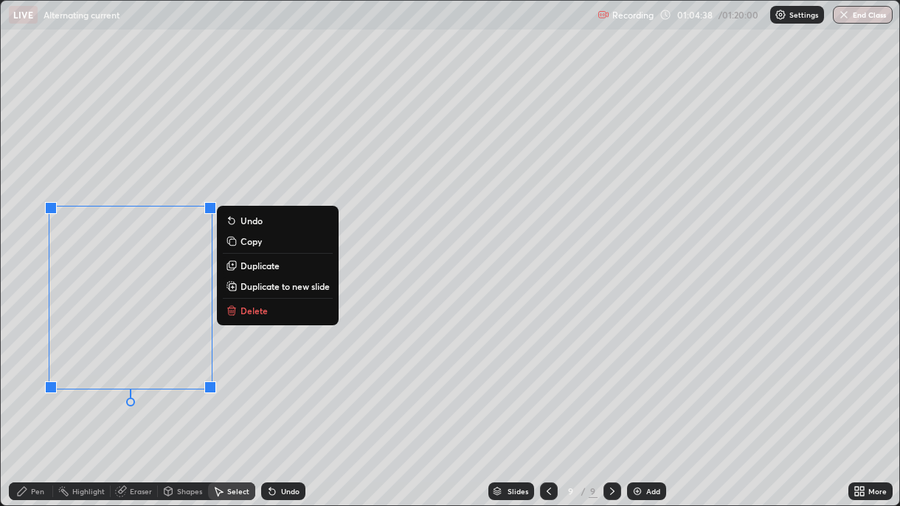
click at [259, 264] on p "Duplicate" at bounding box center [260, 266] width 39 height 12
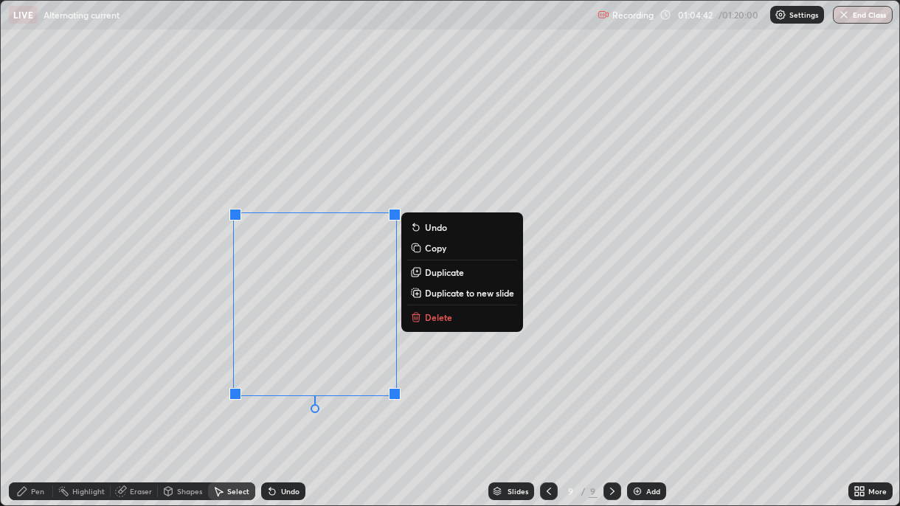
click at [441, 275] on p "Duplicate" at bounding box center [444, 272] width 39 height 12
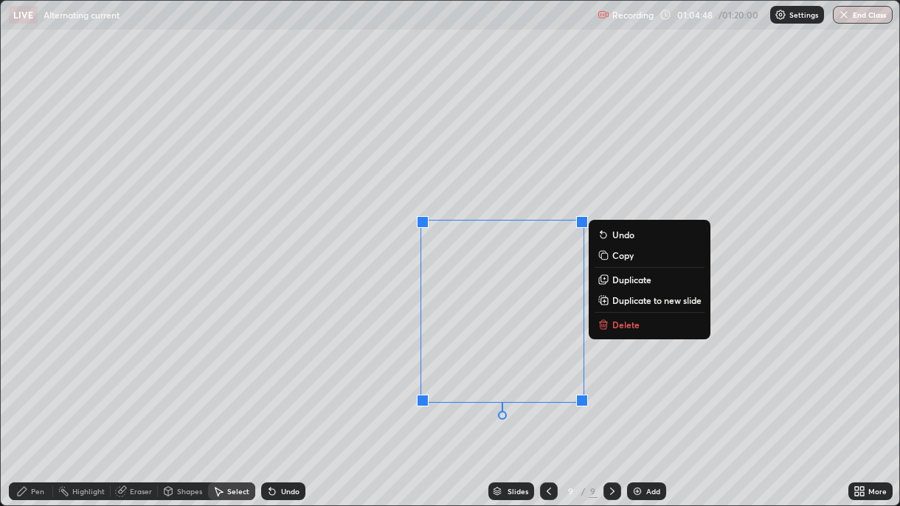
click at [621, 280] on p "Duplicate" at bounding box center [632, 280] width 39 height 12
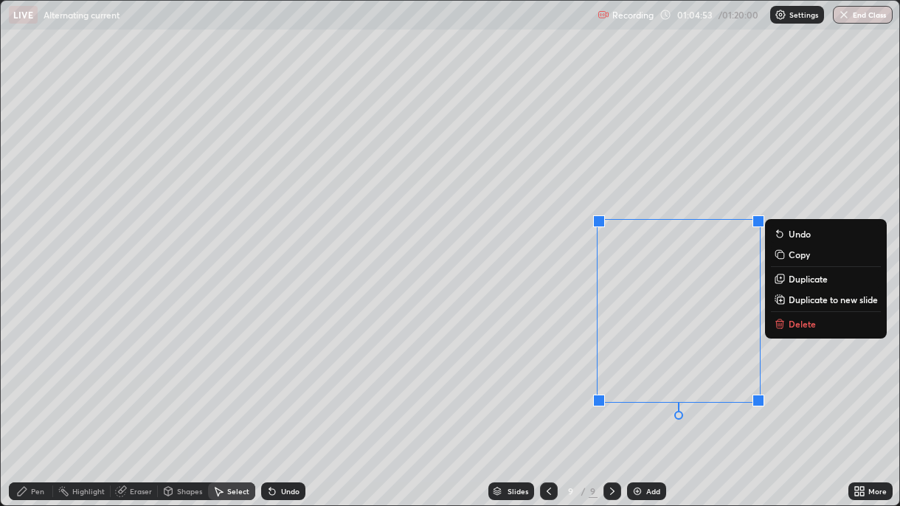
click at [790, 284] on p "Duplicate" at bounding box center [808, 279] width 39 height 12
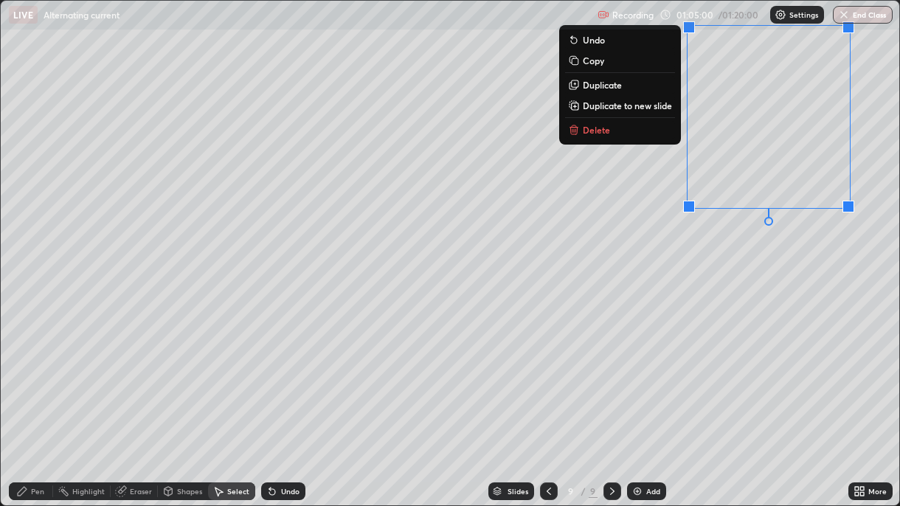
click at [407, 368] on div "0 ° Undo Copy Duplicate Duplicate to new slide Delete" at bounding box center [450, 253] width 899 height 505
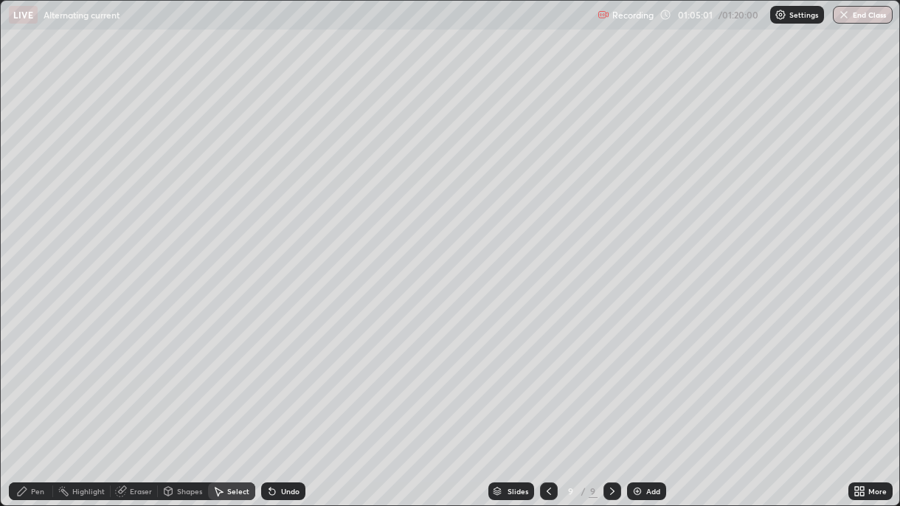
click at [863, 368] on icon at bounding box center [863, 489] width 4 height 4
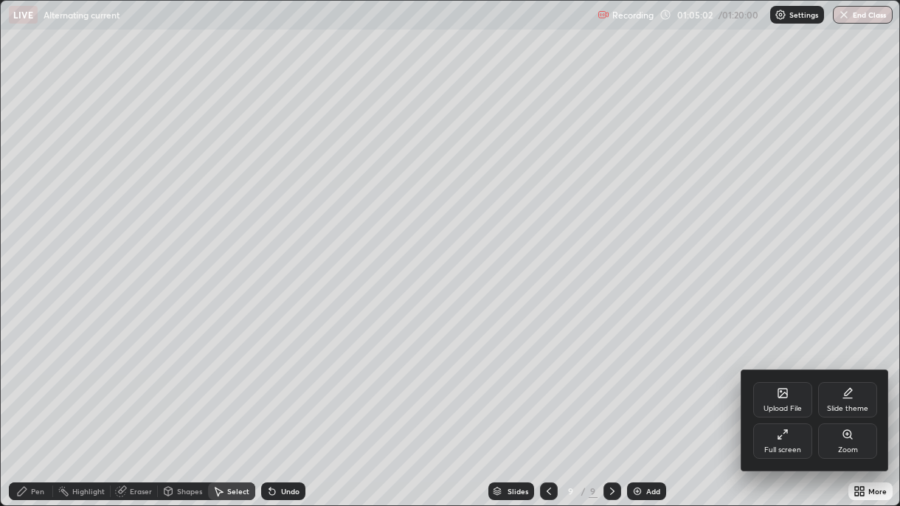
click at [782, 368] on icon at bounding box center [783, 435] width 12 height 12
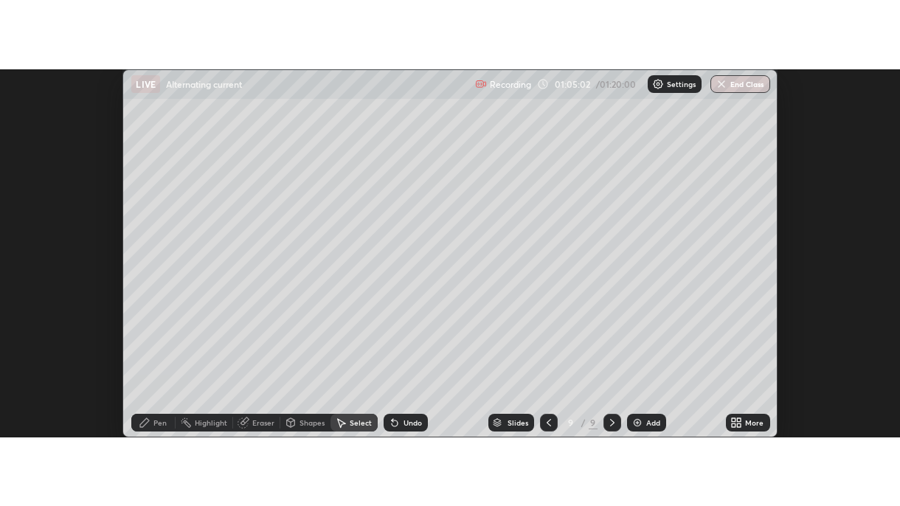
scroll to position [73434, 72902]
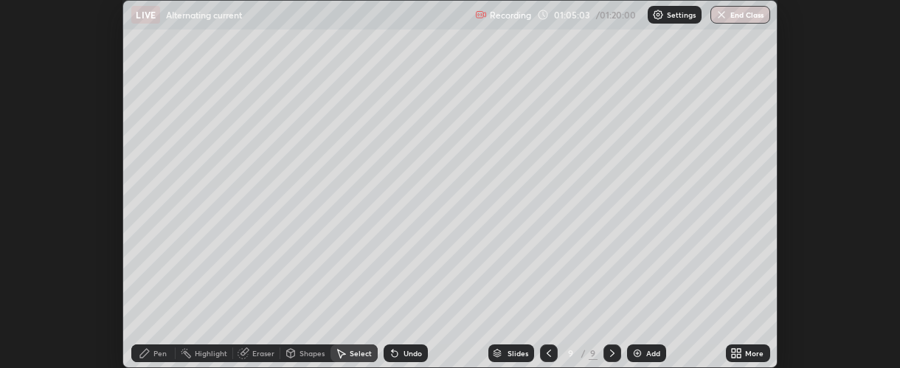
click at [740, 356] on icon at bounding box center [739, 356] width 4 height 4
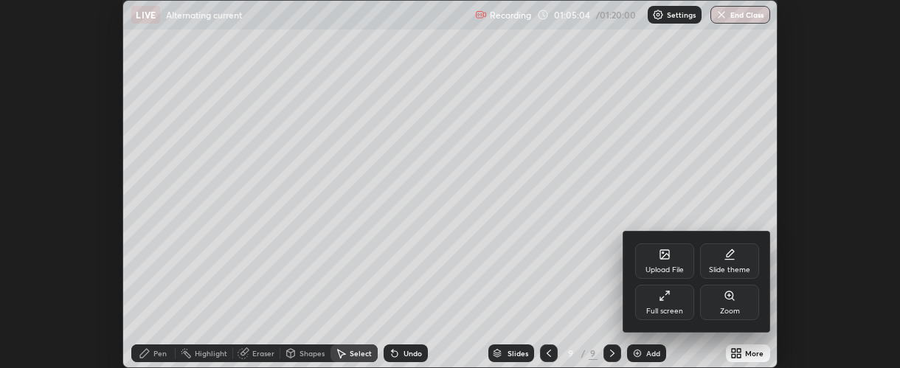
click at [673, 311] on div "Full screen" at bounding box center [665, 311] width 37 height 7
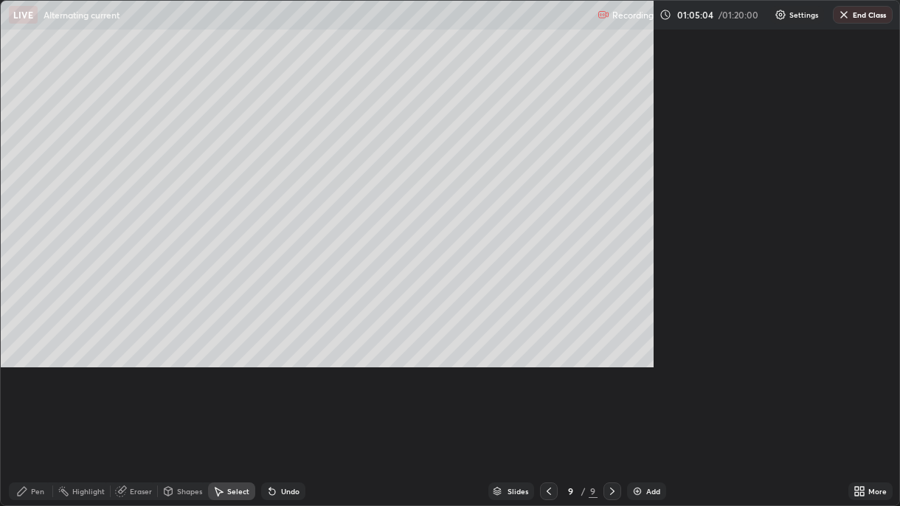
scroll to position [506, 900]
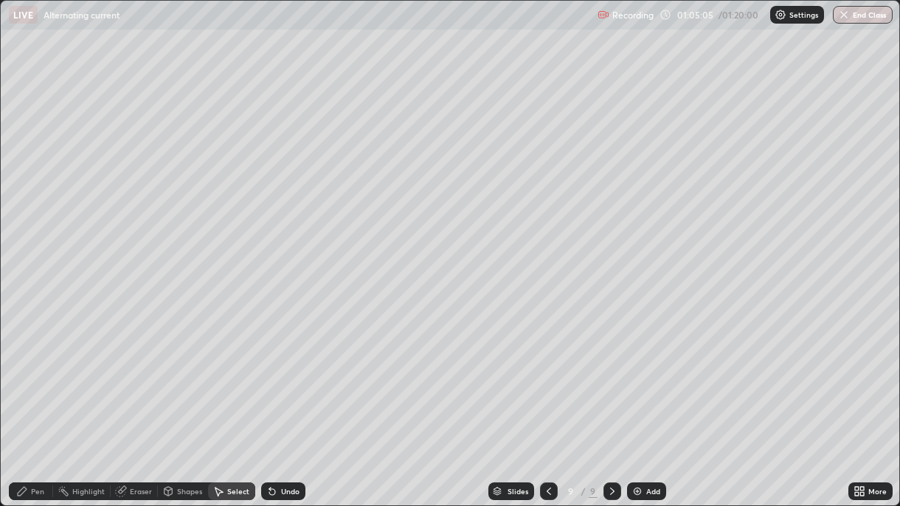
click at [130, 368] on div "Eraser" at bounding box center [141, 491] width 22 height 7
click at [35, 368] on div "Pen" at bounding box center [37, 491] width 13 height 7
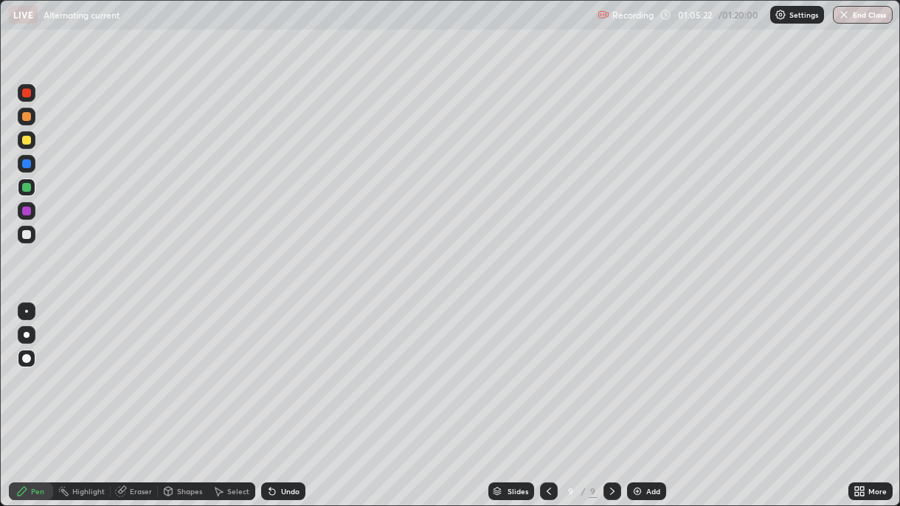
click at [794, 23] on div "Settings" at bounding box center [798, 15] width 54 height 18
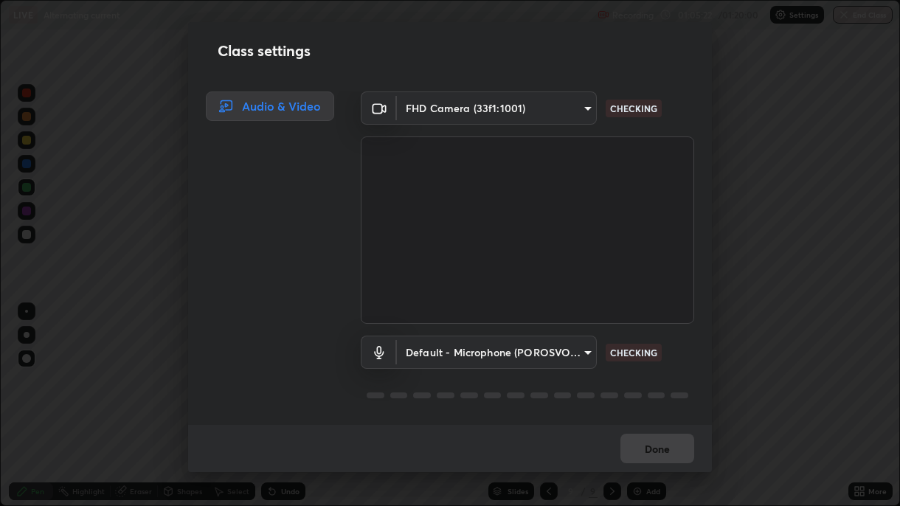
click at [789, 45] on div "Class settings Audio & Video FHD Camera (33f1:1001) 37ff3dccddb3ae812b87417f3f5…" at bounding box center [450, 253] width 900 height 506
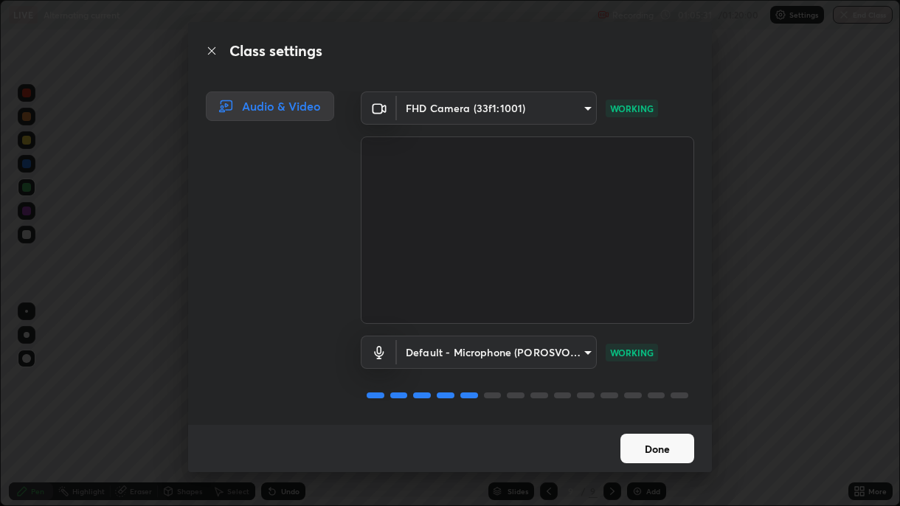
scroll to position [1, 0]
click at [653, 368] on button "Done" at bounding box center [658, 449] width 74 height 30
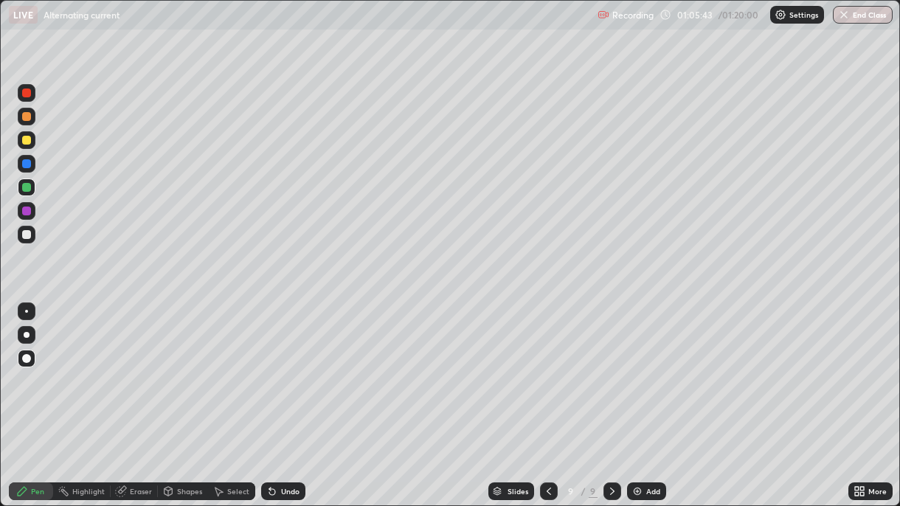
click at [27, 143] on div at bounding box center [26, 140] width 9 height 9
click at [546, 368] on icon at bounding box center [549, 492] width 12 height 12
click at [610, 368] on icon at bounding box center [613, 492] width 12 height 12
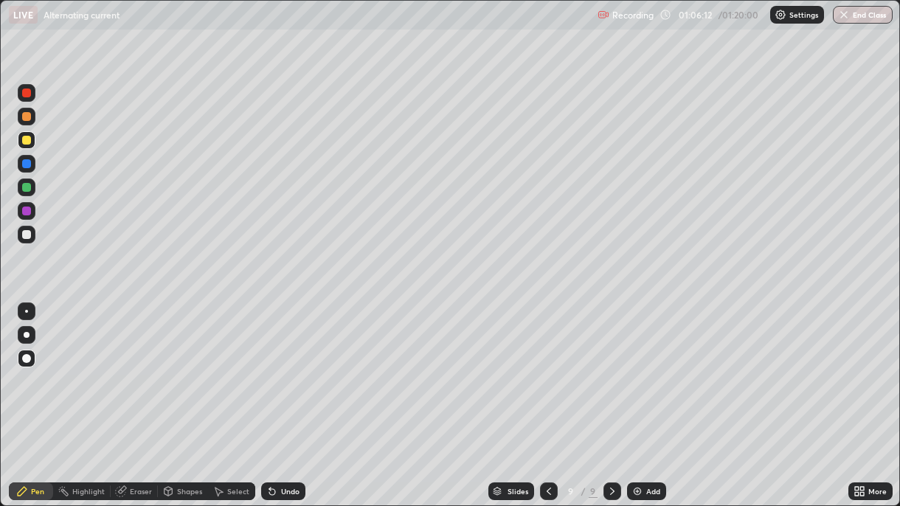
click at [26, 94] on div at bounding box center [26, 93] width 9 height 9
click at [22, 168] on div at bounding box center [27, 164] width 18 height 18
click at [30, 238] on div at bounding box center [26, 234] width 9 height 9
click at [547, 368] on icon at bounding box center [549, 492] width 12 height 12
click at [610, 368] on icon at bounding box center [613, 492] width 12 height 12
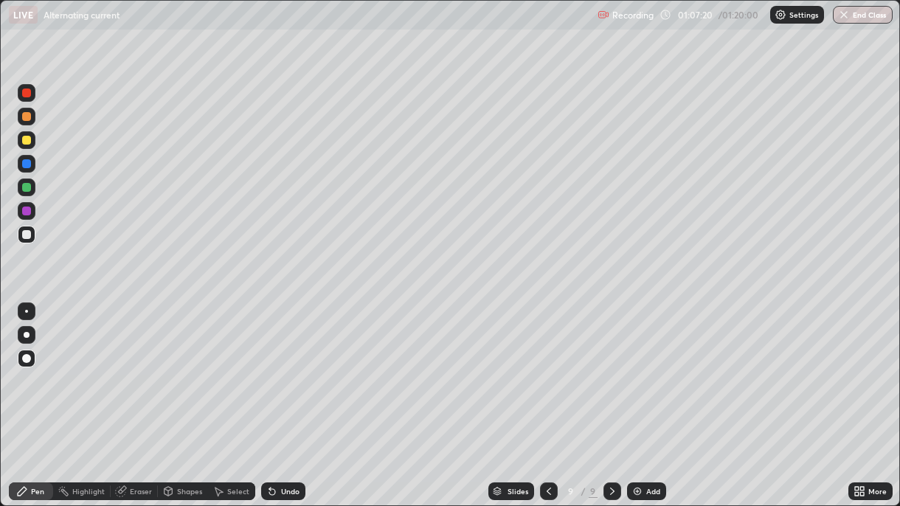
click at [25, 93] on div at bounding box center [26, 93] width 9 height 9
click at [283, 368] on div "Undo" at bounding box center [290, 491] width 18 height 7
click at [282, 368] on div "Undo" at bounding box center [290, 491] width 18 height 7
click at [283, 368] on div "Undo" at bounding box center [290, 491] width 18 height 7
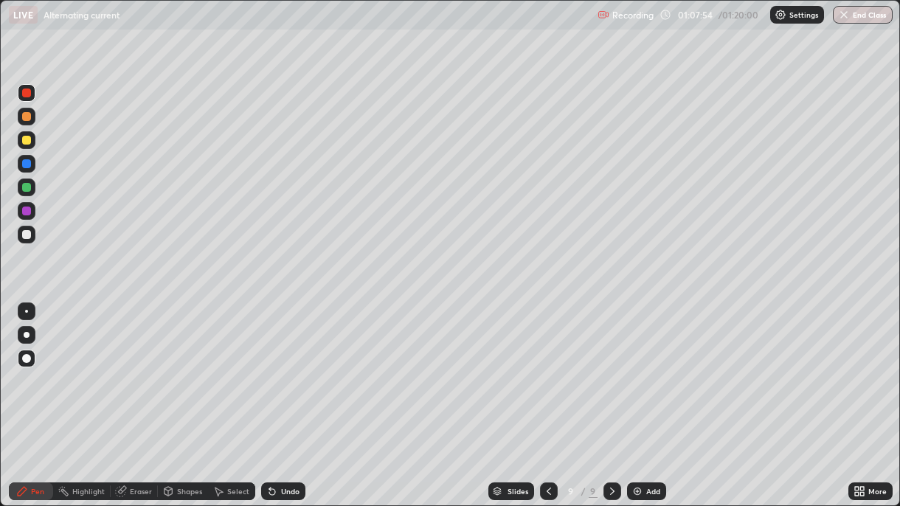
click at [292, 368] on div "Undo" at bounding box center [290, 491] width 18 height 7
click at [290, 368] on div "Undo" at bounding box center [290, 491] width 18 height 7
click at [27, 213] on div at bounding box center [26, 211] width 9 height 9
click at [30, 139] on div at bounding box center [26, 140] width 9 height 9
click at [27, 165] on div at bounding box center [26, 163] width 9 height 9
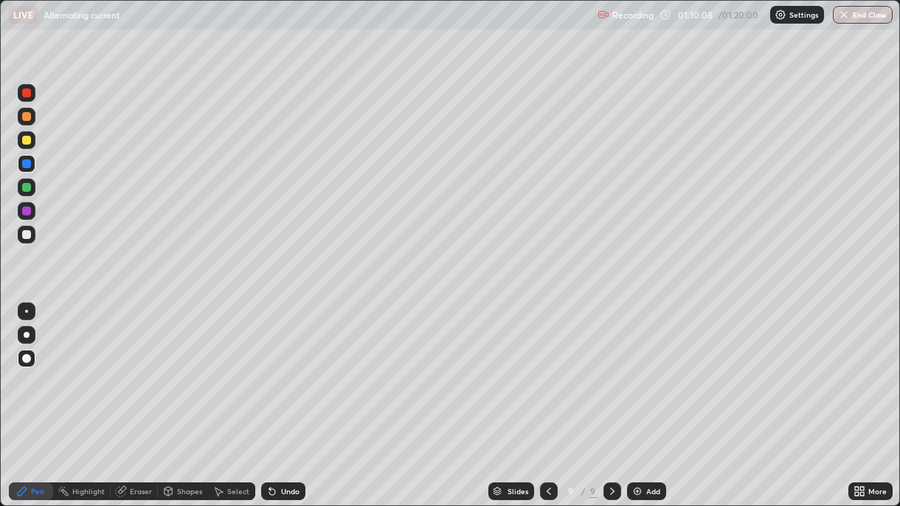
click at [283, 368] on div "Undo" at bounding box center [283, 492] width 44 height 18
click at [282, 368] on div "Undo" at bounding box center [290, 491] width 18 height 7
click at [22, 213] on div at bounding box center [26, 211] width 9 height 9
click at [27, 96] on div at bounding box center [26, 93] width 9 height 9
click at [286, 368] on div "Undo" at bounding box center [290, 491] width 18 height 7
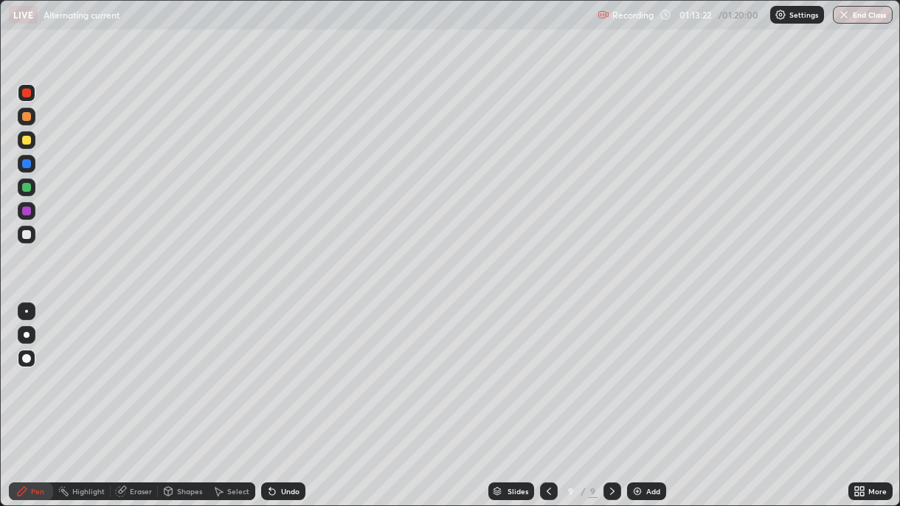
click at [289, 368] on div "Undo" at bounding box center [290, 491] width 18 height 7
click at [291, 368] on div "Undo" at bounding box center [290, 491] width 18 height 7
click at [640, 368] on img at bounding box center [638, 492] width 12 height 12
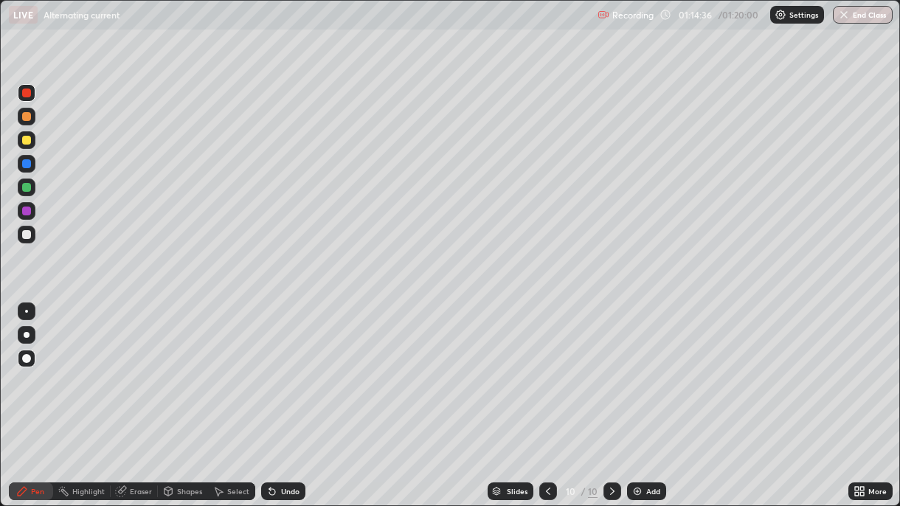
click at [27, 236] on div at bounding box center [26, 234] width 9 height 9
click at [27, 95] on div at bounding box center [26, 93] width 9 height 9
click at [289, 368] on div "Undo" at bounding box center [290, 491] width 18 height 7
click at [26, 212] on div at bounding box center [26, 211] width 9 height 9
click at [24, 188] on div at bounding box center [26, 187] width 9 height 9
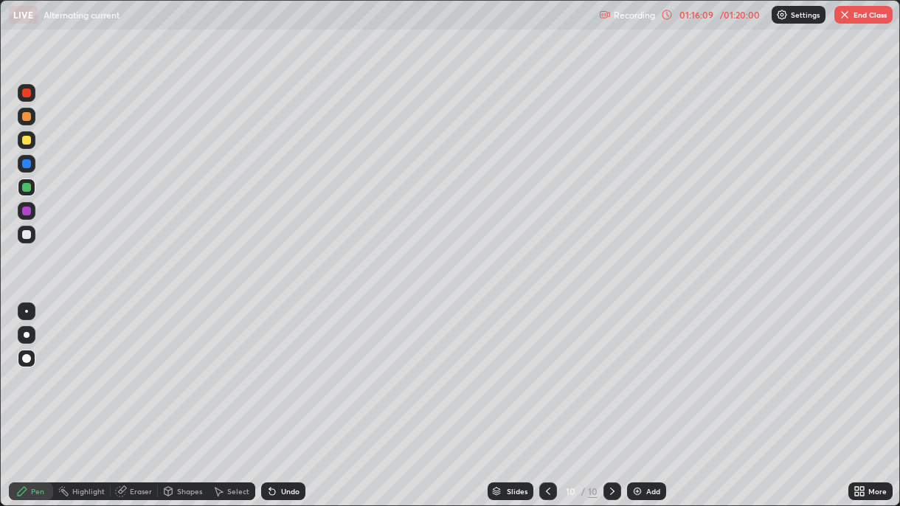
click at [26, 138] on div at bounding box center [26, 140] width 9 height 9
click at [287, 368] on div "Undo" at bounding box center [290, 491] width 18 height 7
click at [282, 368] on div "Undo" at bounding box center [290, 491] width 18 height 7
click at [24, 92] on div at bounding box center [26, 93] width 9 height 9
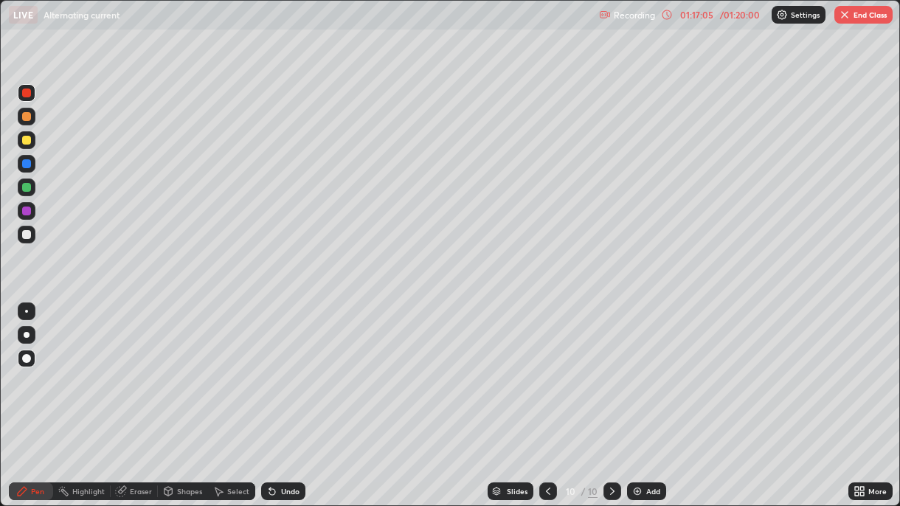
click at [287, 368] on div "Undo" at bounding box center [290, 491] width 18 height 7
click at [289, 368] on div "Undo" at bounding box center [290, 491] width 18 height 7
click at [281, 368] on div "Undo" at bounding box center [290, 491] width 18 height 7
click at [26, 210] on div at bounding box center [26, 211] width 9 height 9
click at [270, 368] on icon at bounding box center [272, 492] width 6 height 6
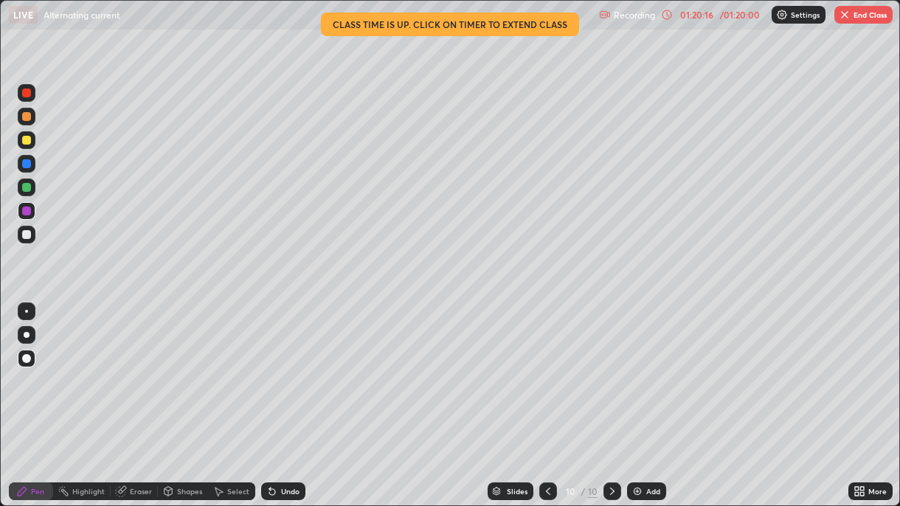
click at [26, 139] on div at bounding box center [26, 140] width 9 height 9
click at [286, 368] on div "Undo" at bounding box center [290, 491] width 18 height 7
click at [282, 368] on div "Undo" at bounding box center [290, 491] width 18 height 7
click at [547, 368] on icon at bounding box center [548, 492] width 12 height 12
click at [852, 21] on button "End Class" at bounding box center [864, 15] width 58 height 18
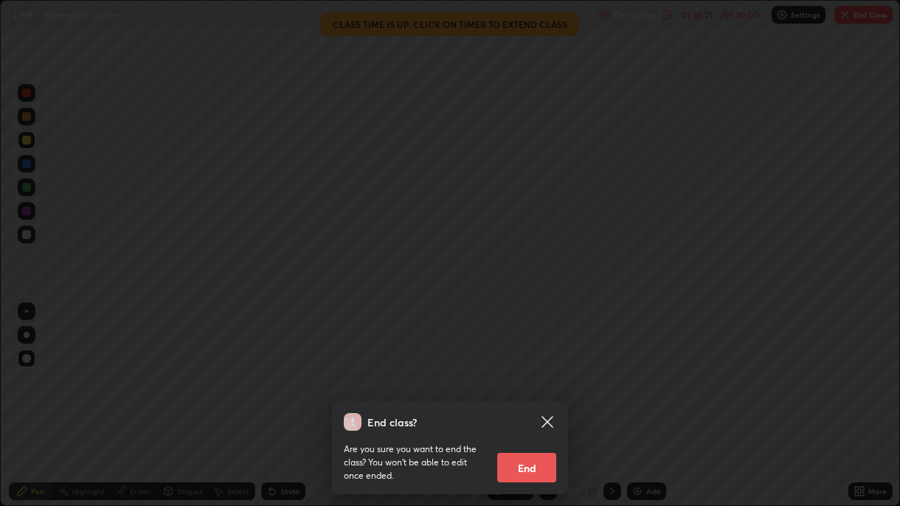
click at [528, 368] on button "End" at bounding box center [526, 468] width 59 height 30
